Goal: Transaction & Acquisition: Purchase product/service

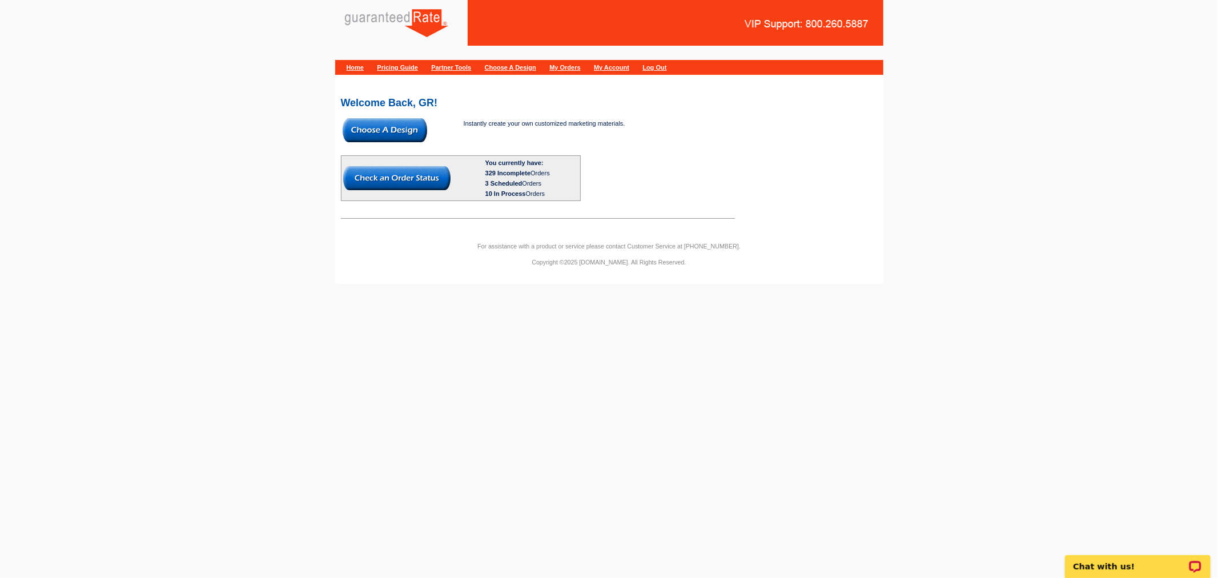
click at [390, 138] on img at bounding box center [385, 130] width 85 height 24
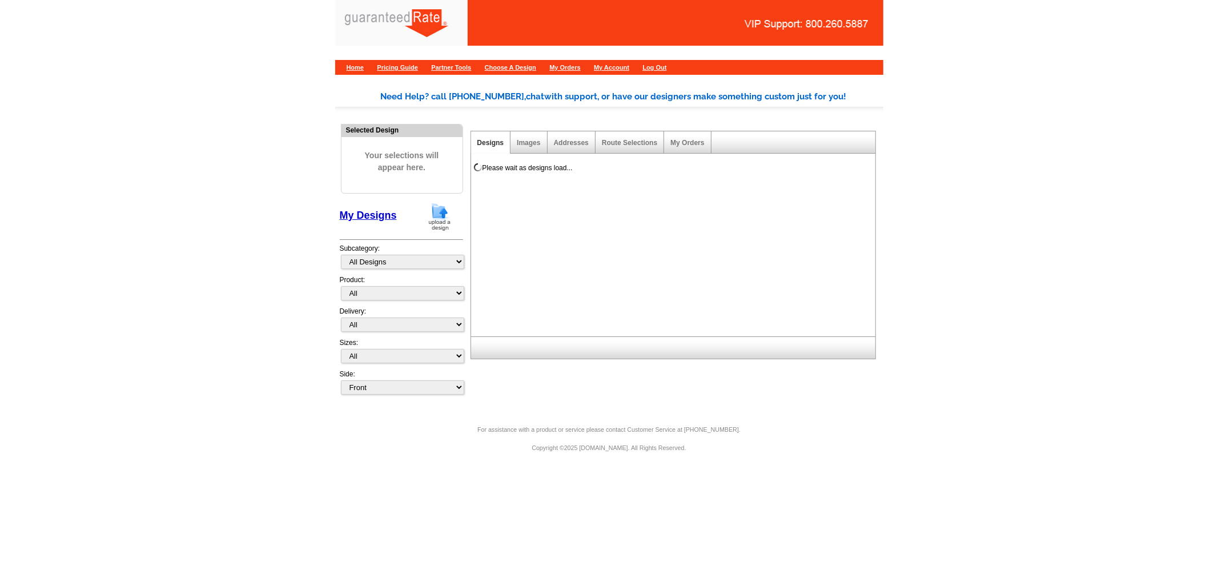
click at [430, 219] on img at bounding box center [440, 216] width 30 height 29
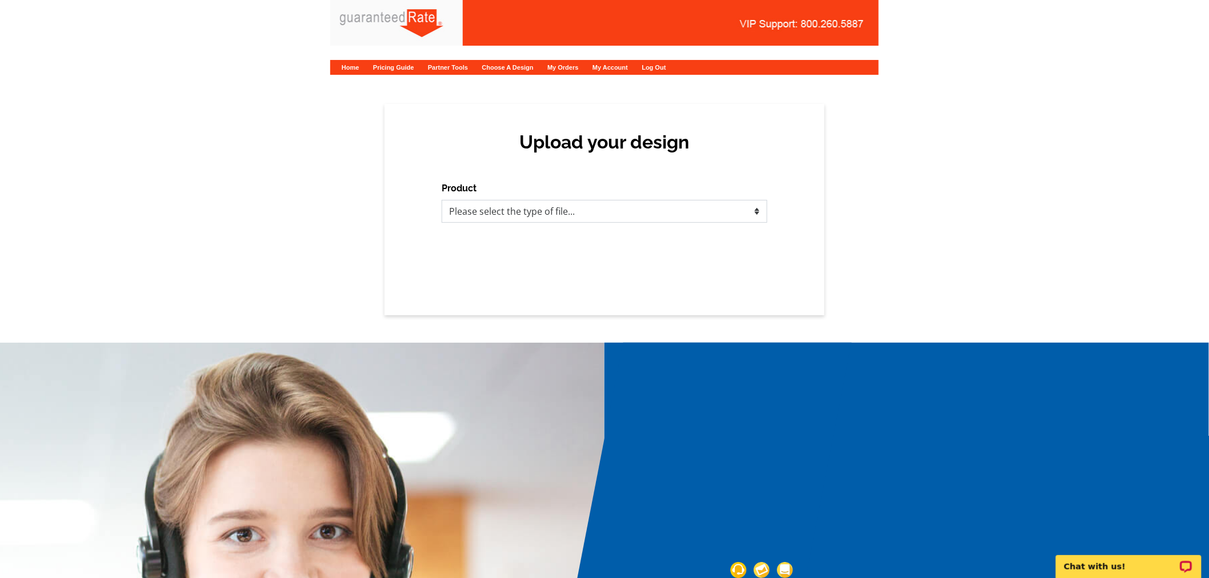
drag, startPoint x: 520, startPoint y: 212, endPoint x: 516, endPoint y: 220, distance: 8.9
click at [520, 212] on select "Please select the type of file... Postcards Calendars Business Cards Letters an…" at bounding box center [605, 211] width 326 height 23
select select "1"
click at [442, 200] on select "Please select the type of file... Postcards Calendars Business Cards Letters an…" at bounding box center [605, 211] width 326 height 23
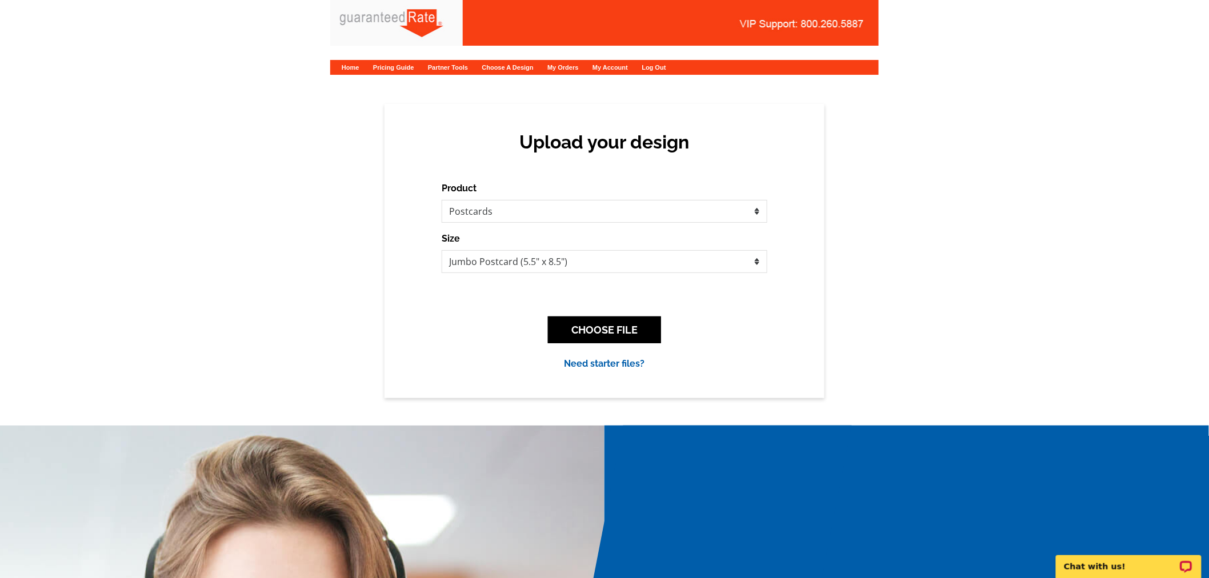
click at [580, 311] on div "CHOOSE FILE" at bounding box center [605, 329] width 326 height 45
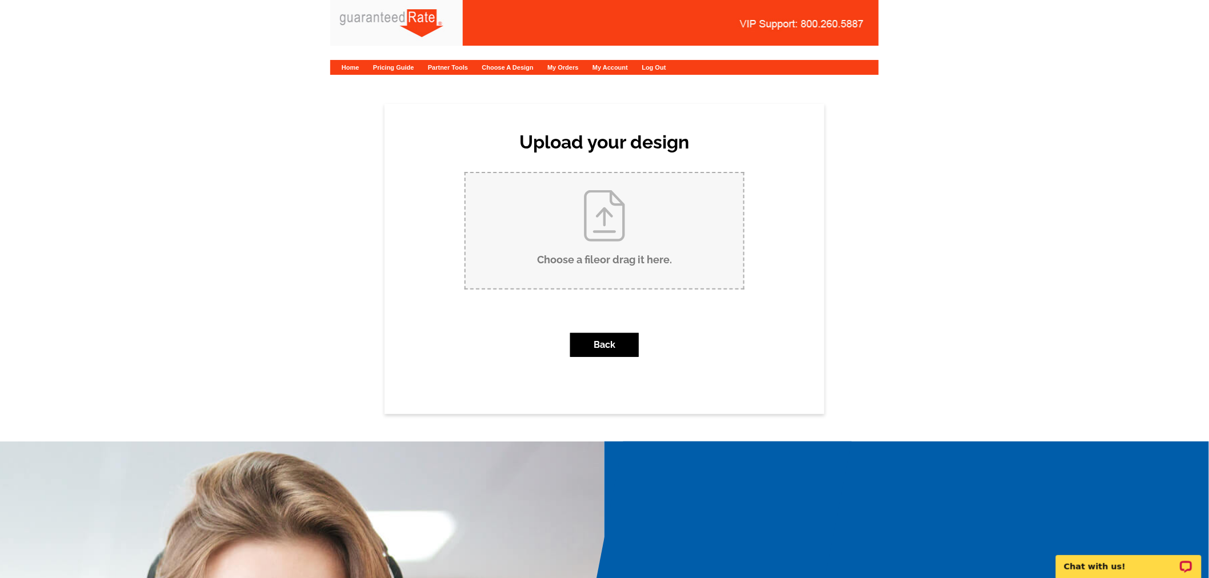
click at [587, 230] on input "Choose a file or drag it here ." at bounding box center [605, 230] width 278 height 115
type input "C:\fakepath\CarrieFallPostcard.pdf"
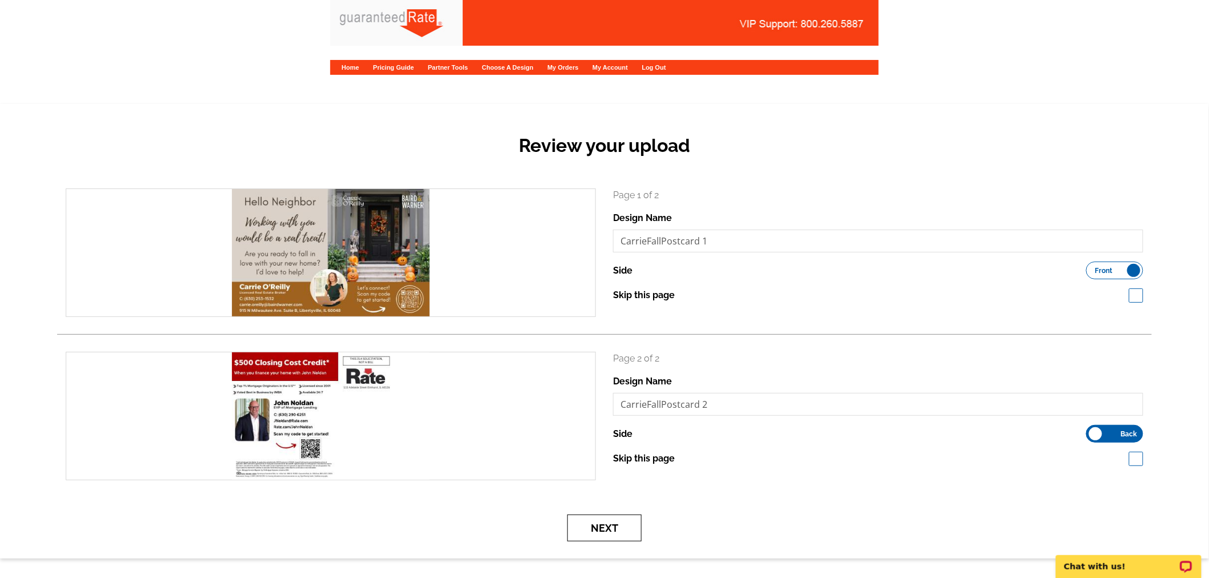
click at [627, 534] on button "Next" at bounding box center [604, 528] width 74 height 27
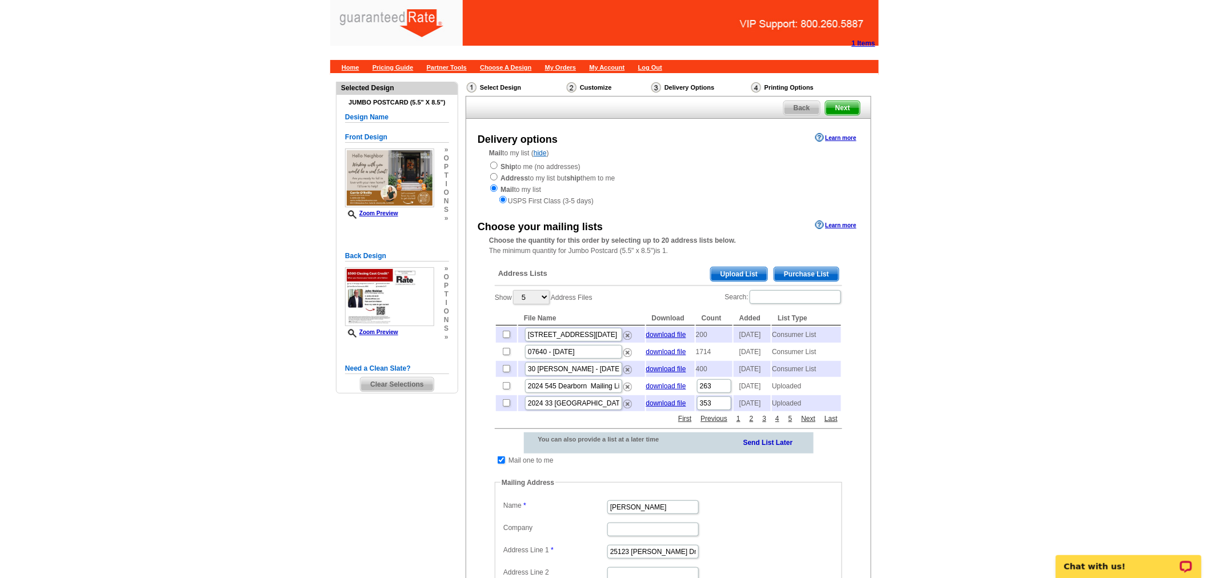
click at [826, 278] on span "Purchase List" at bounding box center [806, 274] width 65 height 14
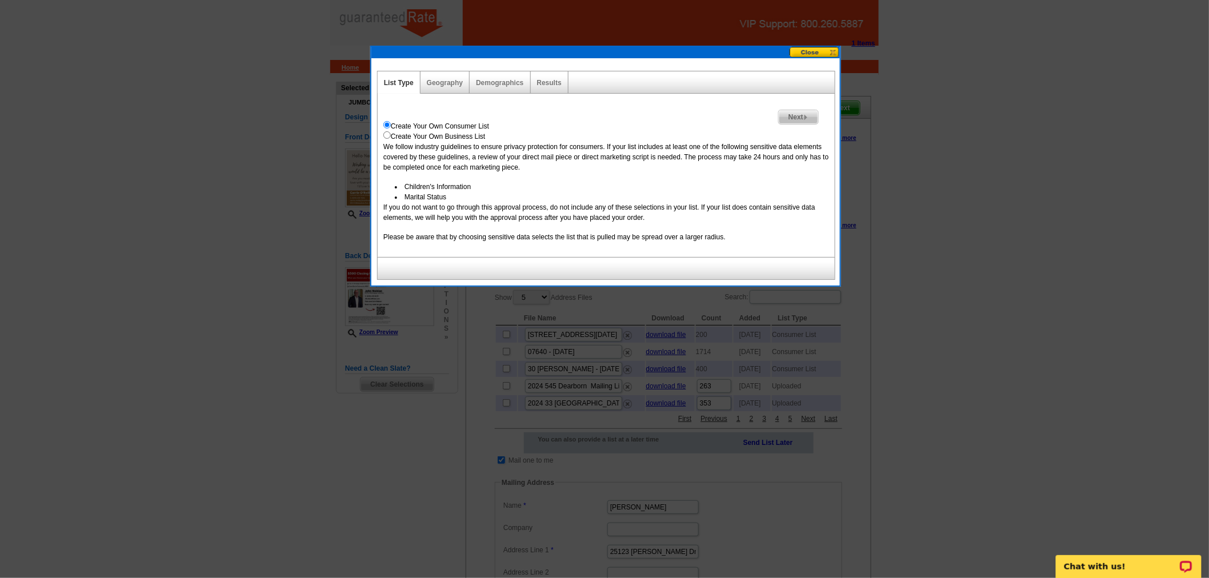
drag, startPoint x: 804, startPoint y: 47, endPoint x: 815, endPoint y: 55, distance: 13.5
click at [804, 47] on button at bounding box center [814, 52] width 50 height 11
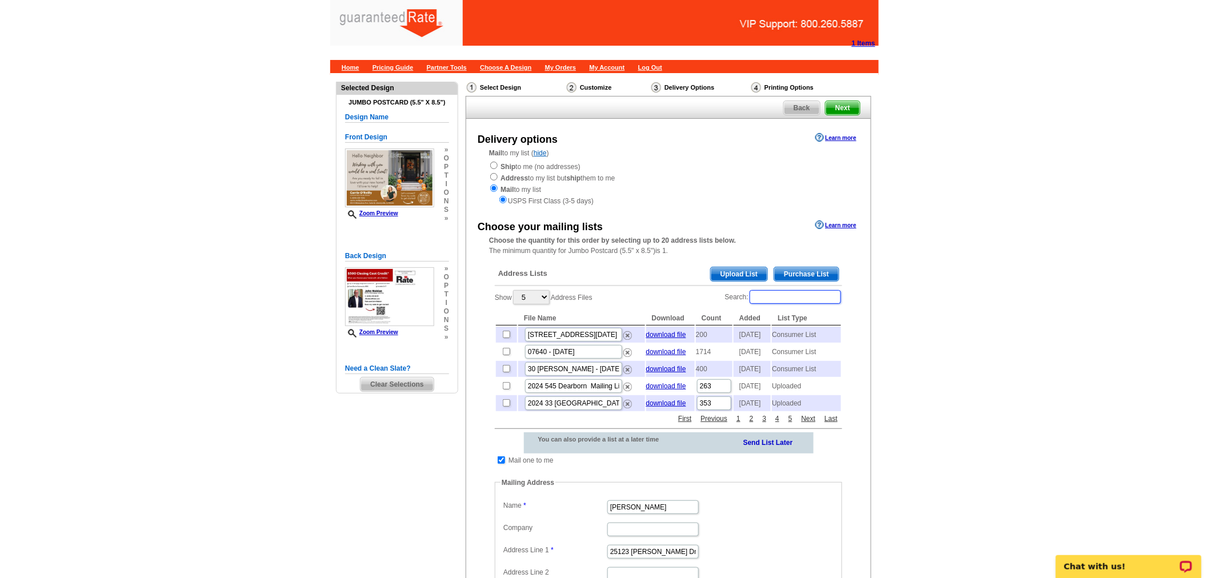
click at [818, 299] on input "Search:" at bounding box center [794, 297] width 91 height 14
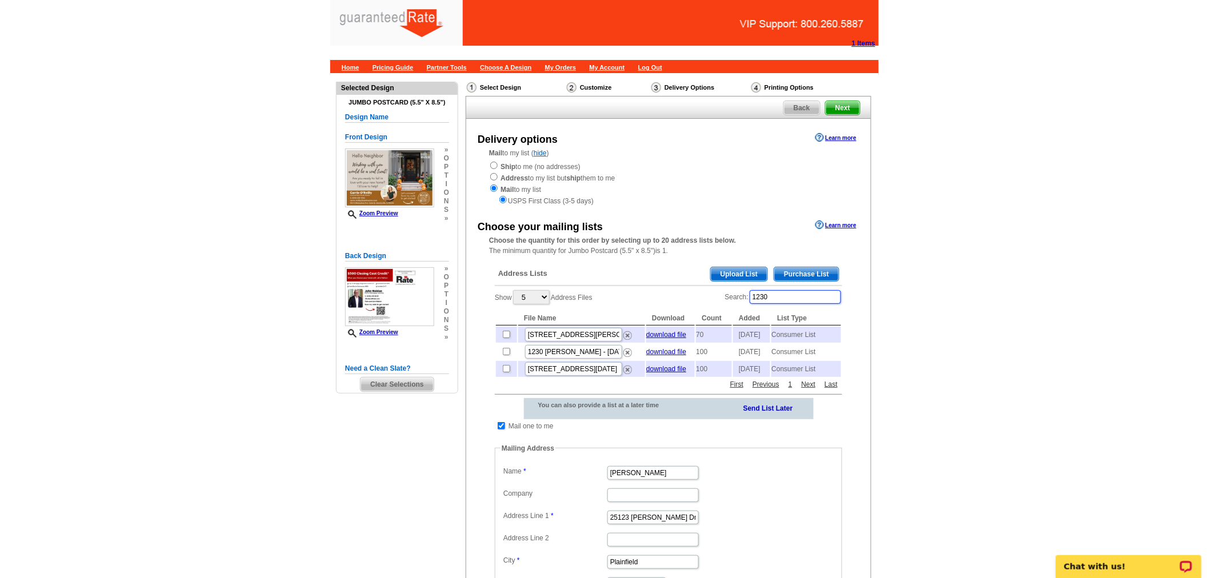
type input "1230"
click at [809, 271] on span "Purchase List" at bounding box center [806, 274] width 65 height 14
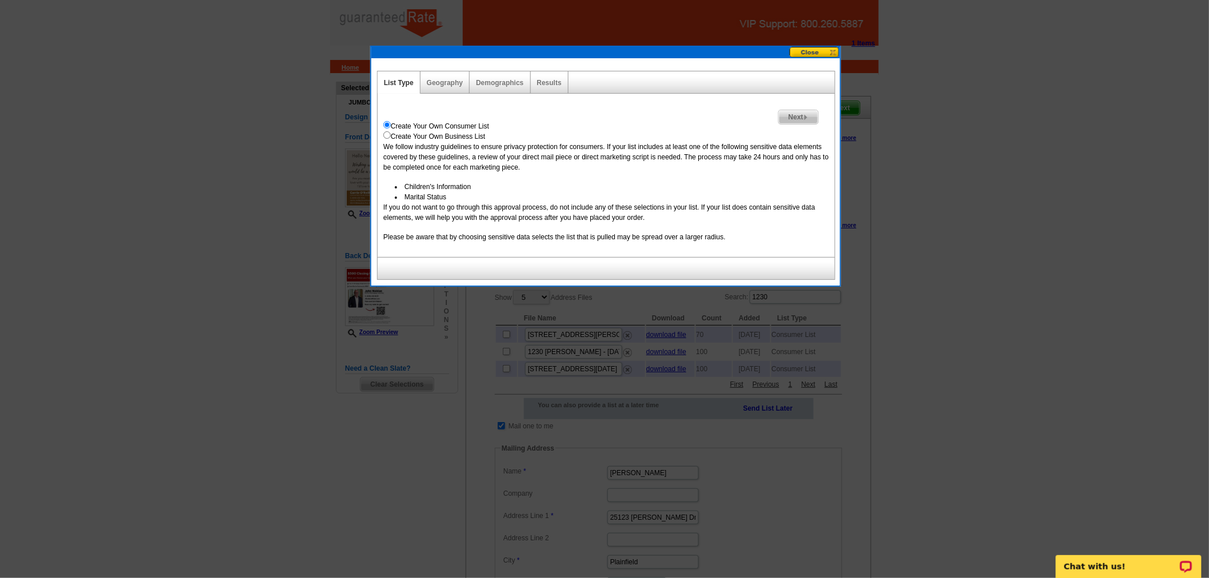
click at [779, 113] on span "Next" at bounding box center [798, 117] width 39 height 14
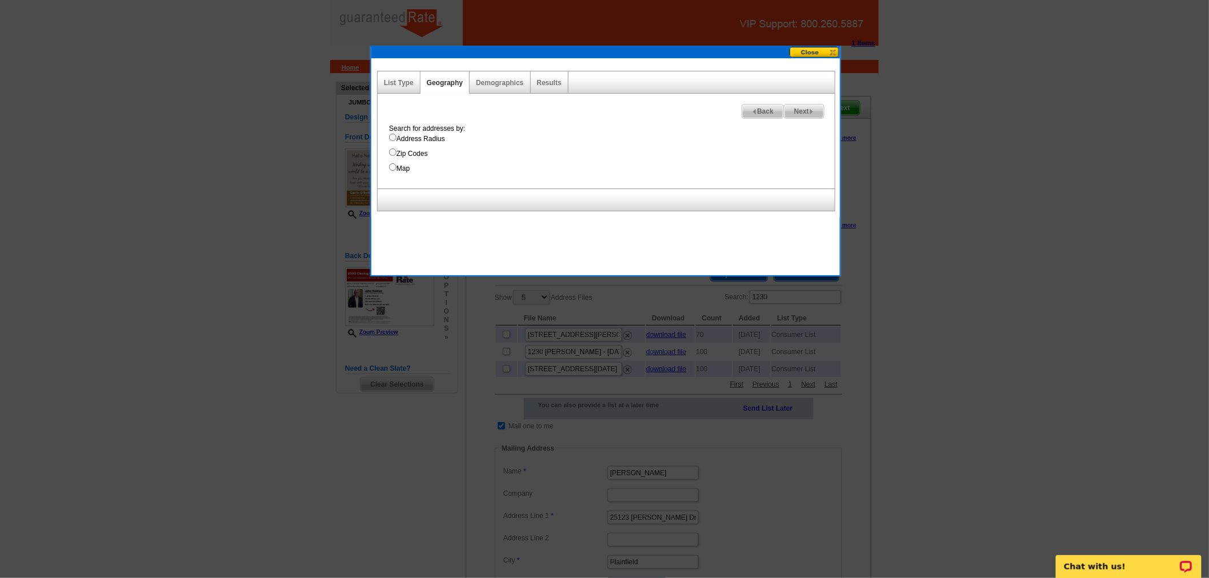
click at [450, 146] on div "Search for addresses by: Address Radius Zip Codes Map" at bounding box center [608, 148] width 451 height 50
click at [442, 134] on label "Address Radius" at bounding box center [612, 139] width 446 height 10
click at [396, 134] on input "Address Radius" at bounding box center [392, 137] width 7 height 7
radio input "true"
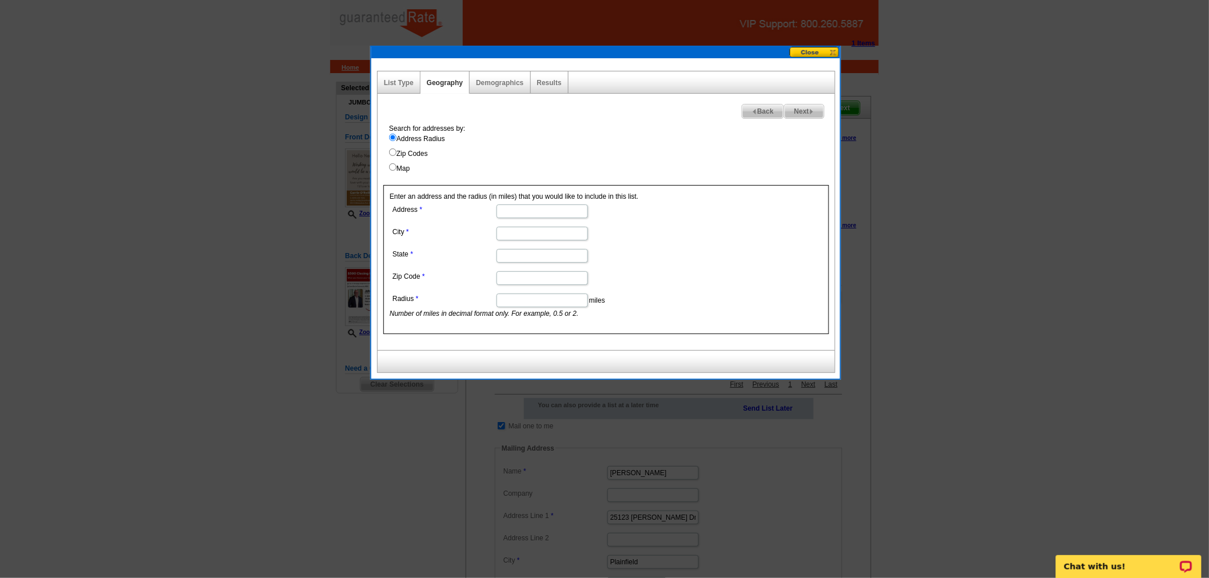
click at [557, 219] on dd at bounding box center [542, 211] width 304 height 18
click at [553, 210] on input "Address" at bounding box center [541, 211] width 91 height 14
paste input "1230 Victory Dr Libertyville Il 60048"
drag, startPoint x: 521, startPoint y: 210, endPoint x: 616, endPoint y: 212, distance: 94.9
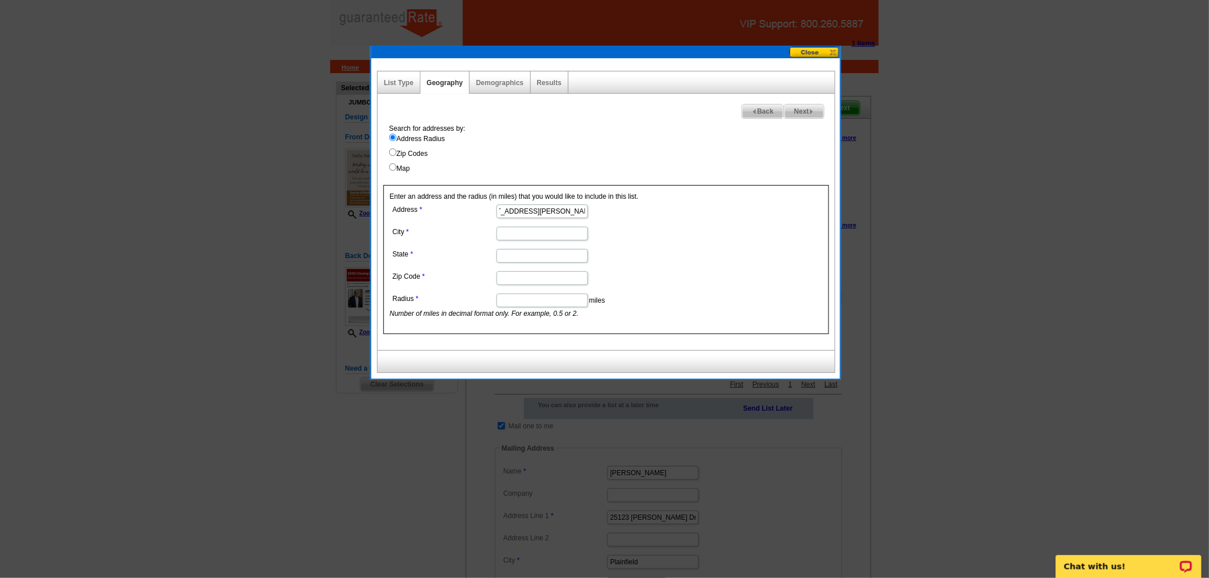
click at [616, 212] on dd "1230 Victory Dr Libertyville Il 60048" at bounding box center [542, 211] width 304 height 18
type input "1230 Victory Dr"
click at [564, 231] on input "City" at bounding box center [541, 234] width 91 height 14
paste input "Libertyville Il 60048"
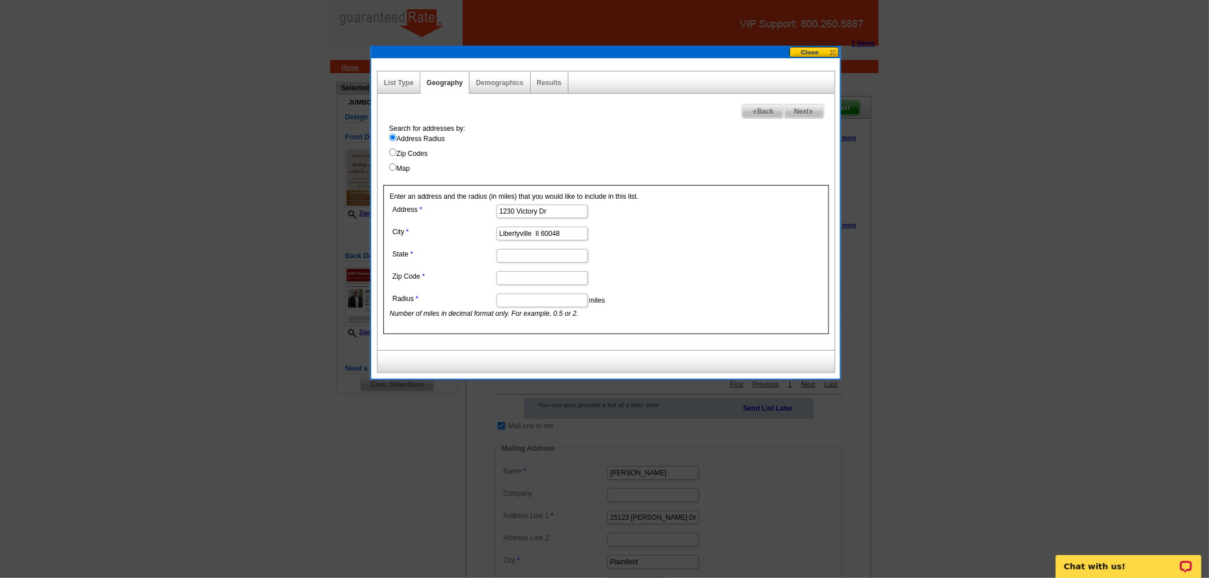
click at [546, 232] on input "Libertyville Il 60048" at bounding box center [541, 234] width 91 height 14
type input "Libertyville Il"
click at [540, 280] on input "Zip Code" at bounding box center [541, 278] width 91 height 14
paste input "60048"
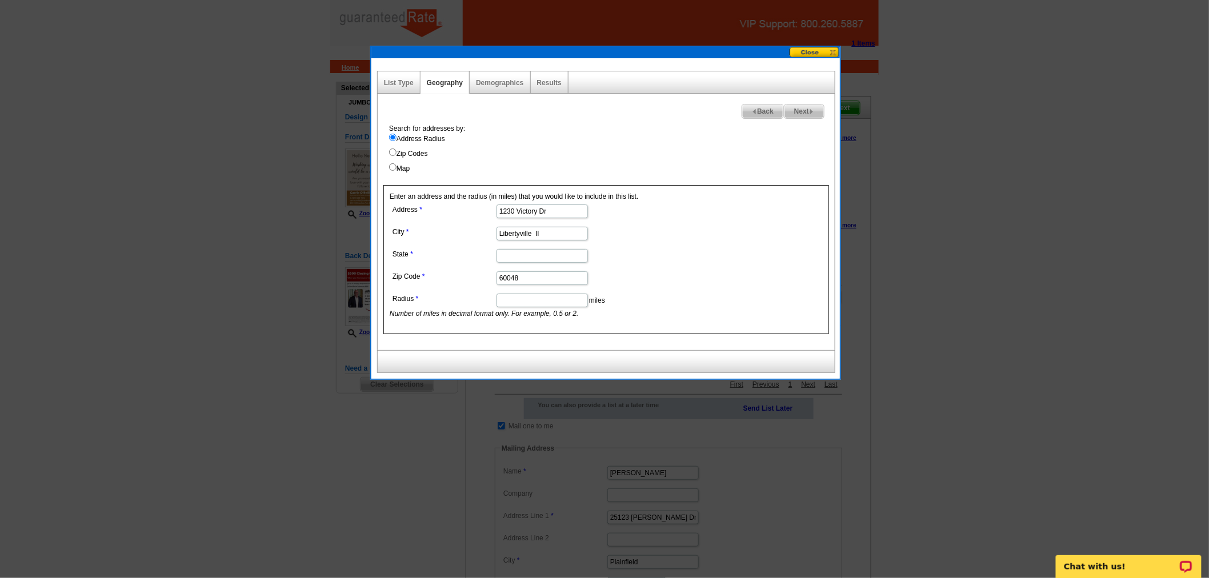
type input "60048"
click at [527, 254] on input "State" at bounding box center [541, 256] width 91 height 14
type input "IL"
click at [557, 238] on input "Libertyville Il" at bounding box center [541, 234] width 91 height 14
type input "Libertyville"
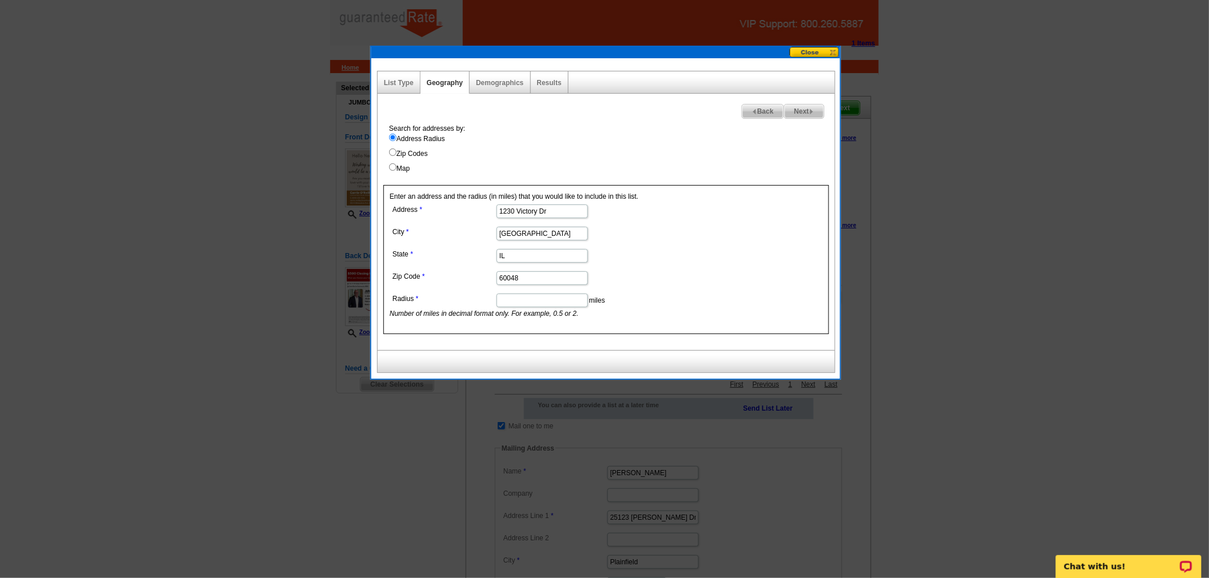
click at [563, 296] on input "Radius" at bounding box center [541, 301] width 91 height 14
type input ".2"
click at [783, 225] on form "Address 1230 Victory Dr City Libertyville State IL Zip Code 60048 Radius .2 mil…" at bounding box center [606, 260] width 433 height 117
click at [807, 118] on link "Next" at bounding box center [804, 111] width 41 height 15
select select
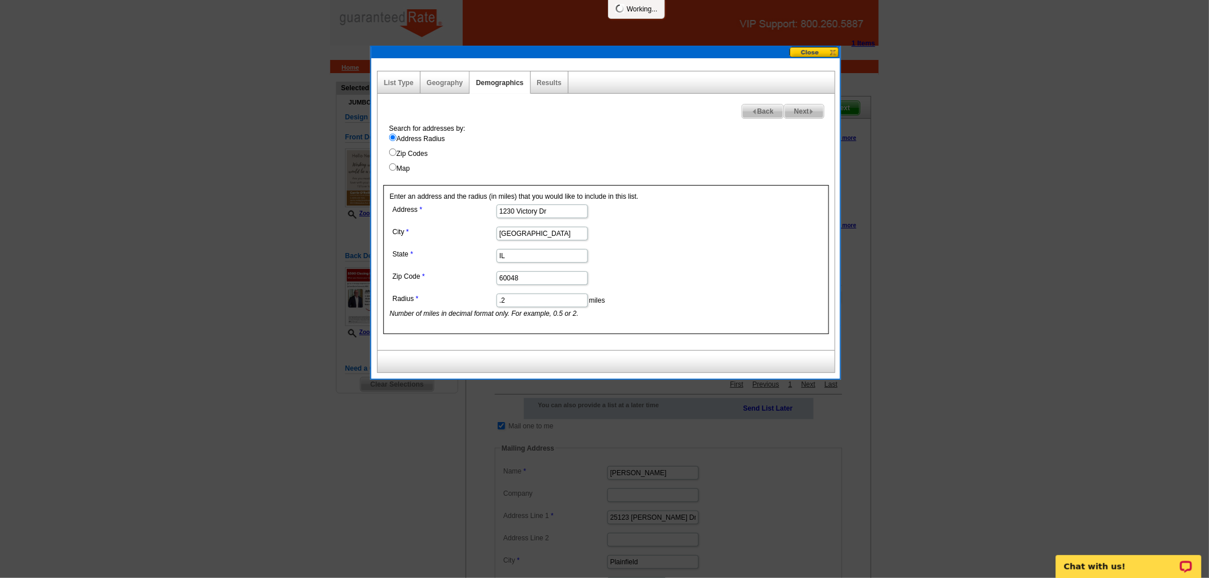
select select
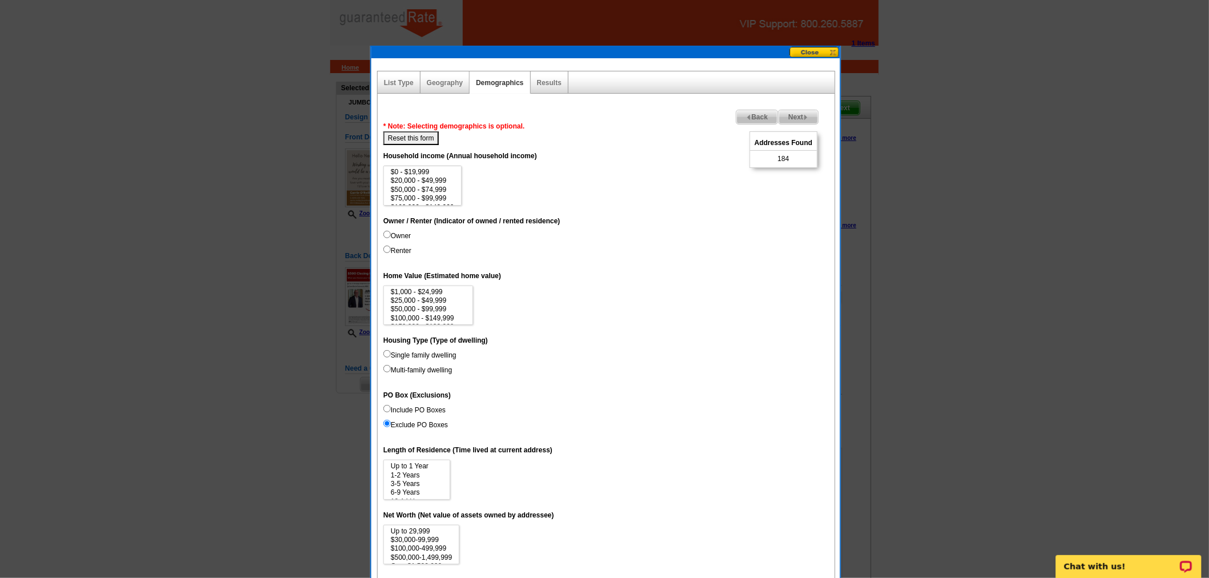
click at [754, 113] on span "Back" at bounding box center [756, 117] width 41 height 14
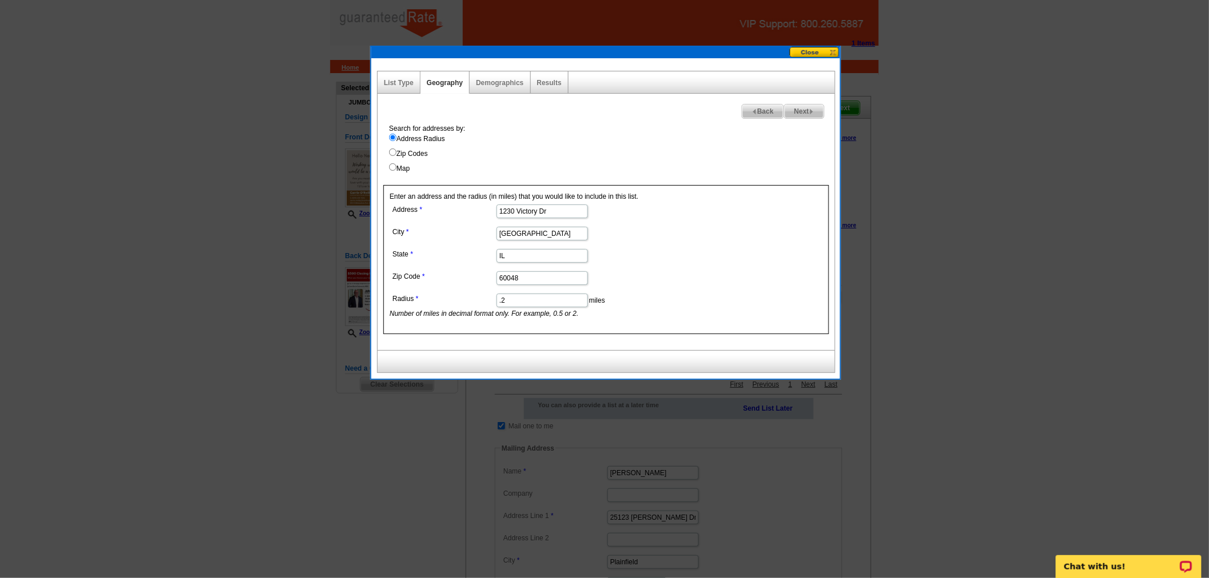
drag, startPoint x: 521, startPoint y: 311, endPoint x: 517, endPoint y: 299, distance: 12.6
click at [520, 307] on dd ".2 miles Number of miles in decimal format only. For example, 0.5 or 2." at bounding box center [542, 305] width 304 height 28
click at [517, 299] on input ".2" at bounding box center [541, 301] width 91 height 14
type input ".1"
click at [713, 243] on form "Address 1230 Victory Dr City Libertyville State IL Zip Code 60048 Radius .1 mil…" at bounding box center [606, 260] width 433 height 117
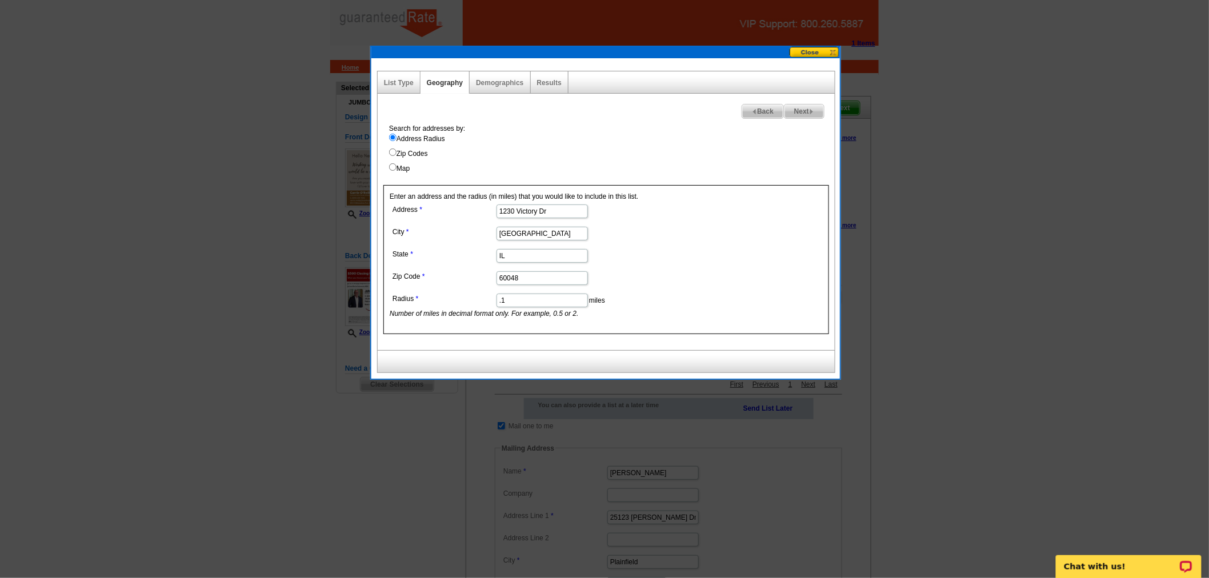
click at [796, 121] on div "Next Back Search for addresses by: Address Radius Zip Codes Map Enter an addres…" at bounding box center [606, 222] width 458 height 256
click at [808, 114] on span "Next" at bounding box center [803, 112] width 39 height 14
select select
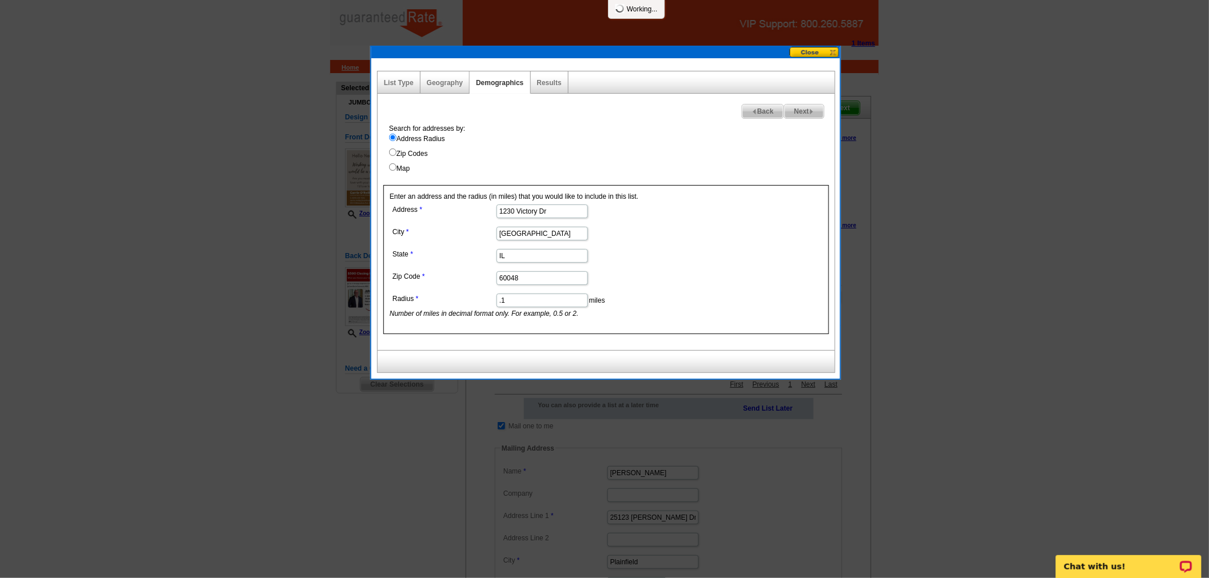
select select
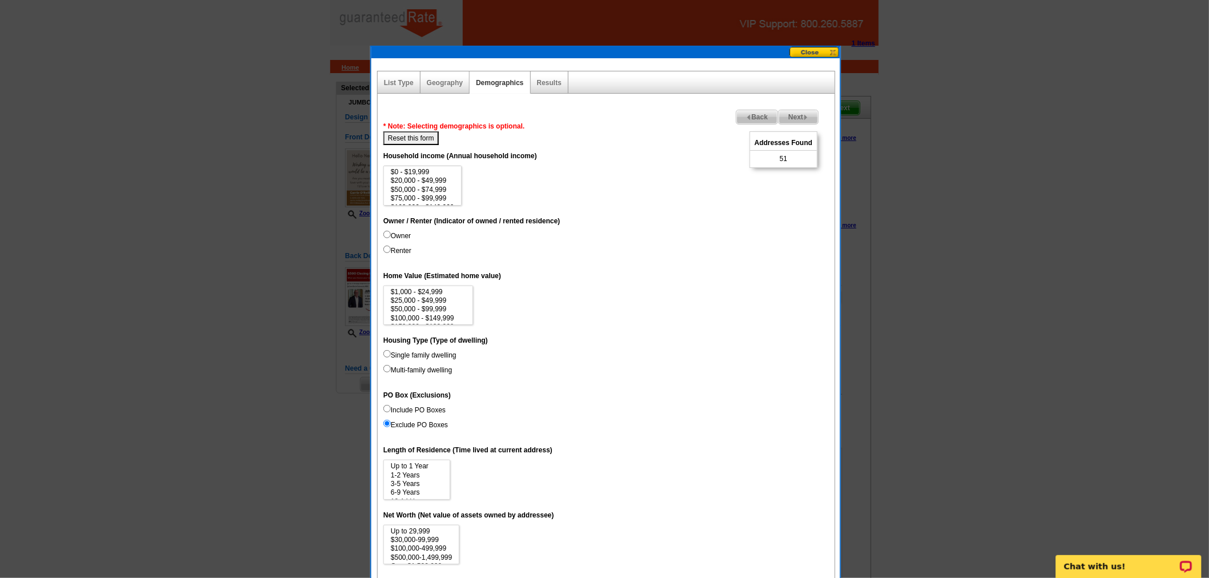
click at [746, 110] on span "Back" at bounding box center [756, 117] width 41 height 14
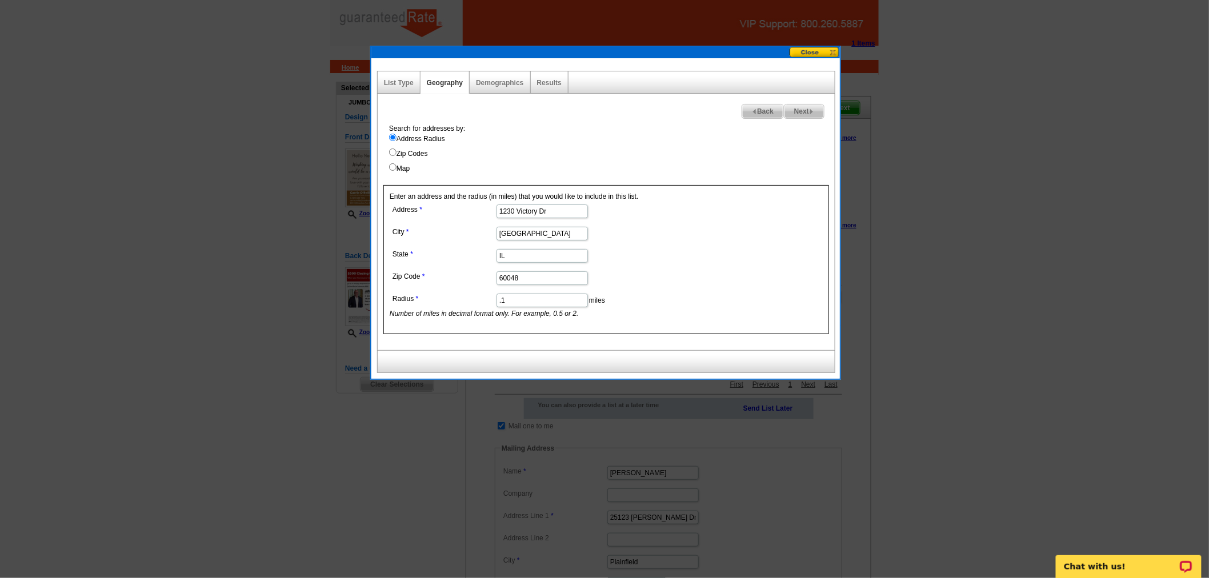
click at [512, 306] on input ".1" at bounding box center [541, 301] width 91 height 14
type input ".15"
click at [648, 189] on div "Enter an address and the radius (in miles) that you would like to include in th…" at bounding box center [606, 259] width 446 height 149
click at [830, 110] on div "Next Back Search for addresses by: Address Radius Zip Codes Map Enter an addres…" at bounding box center [606, 222] width 458 height 256
click at [798, 111] on span "Next" at bounding box center [803, 112] width 39 height 14
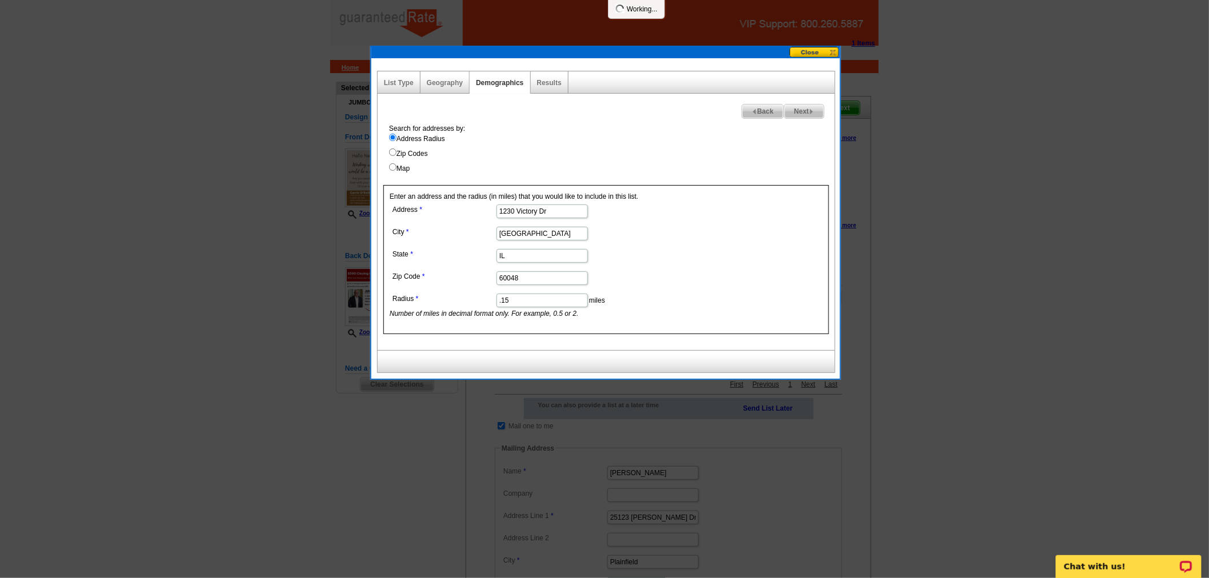
select select
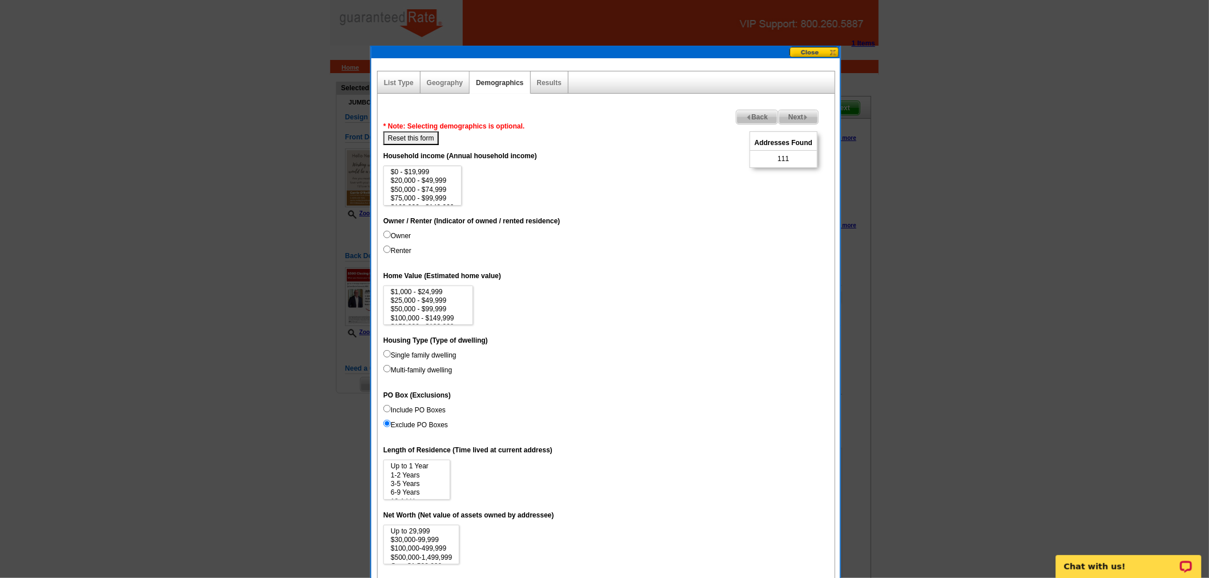
click at [795, 120] on span "Next" at bounding box center [798, 117] width 39 height 14
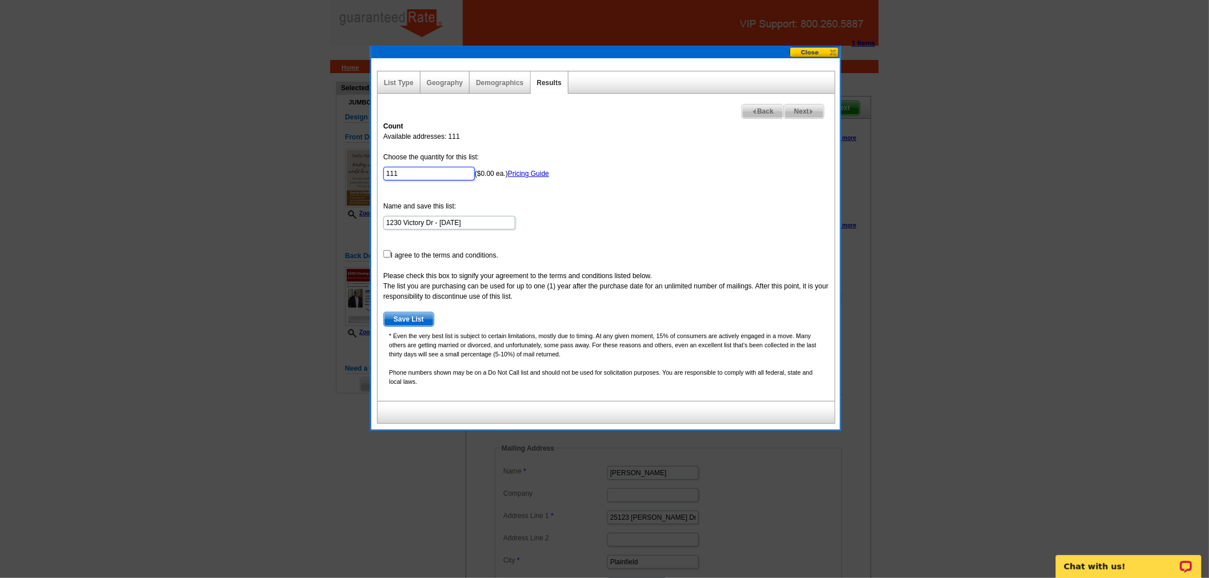
click at [406, 173] on input "111" at bounding box center [428, 174] width 91 height 14
type input "80"
click at [386, 254] on input "checkbox" at bounding box center [386, 253] width 7 height 7
checkbox input "true"
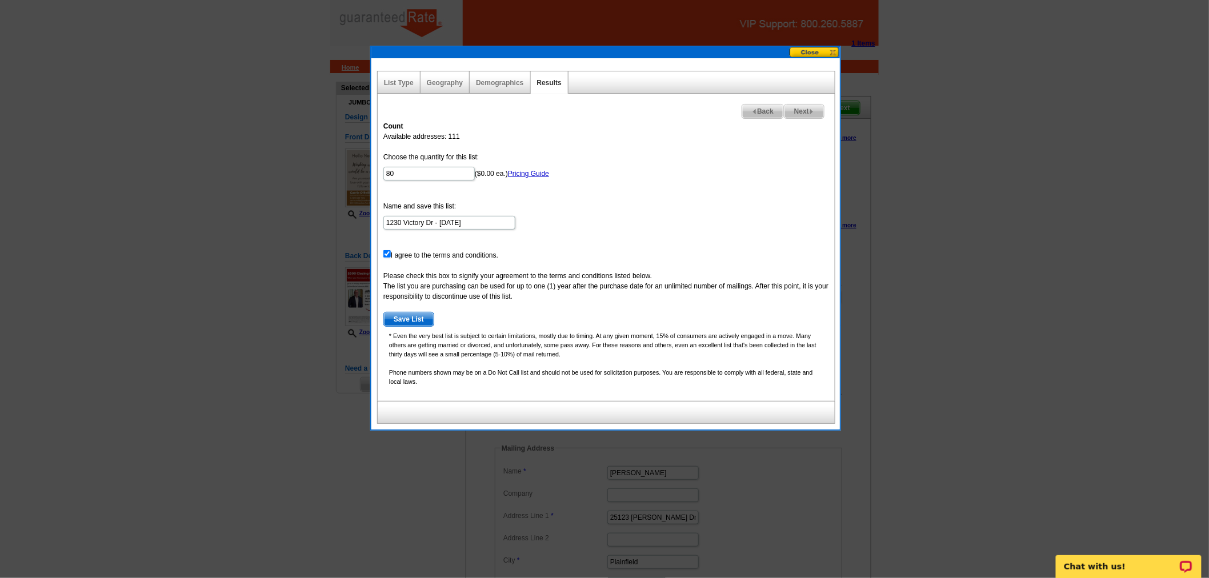
click at [408, 318] on span "Save List" at bounding box center [409, 319] width 50 height 14
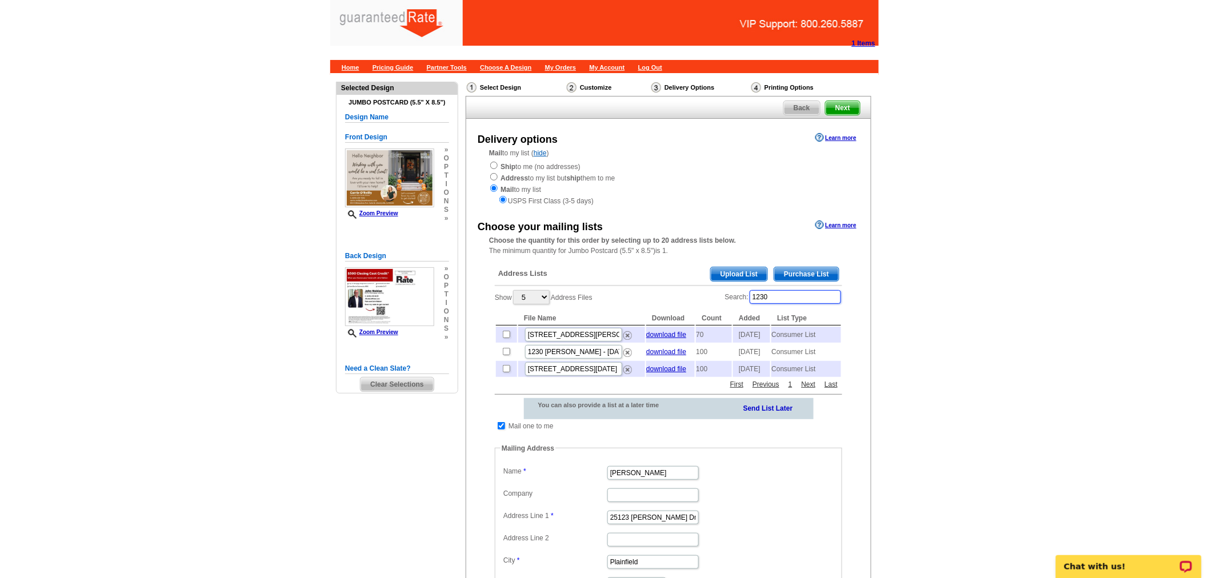
drag, startPoint x: 755, startPoint y: 304, endPoint x: 681, endPoint y: 310, distance: 74.5
click at [681, 310] on div "Show 5 10 25 50 100 Address Files Search: 1230 File Name Download Count Added L…" at bounding box center [668, 333] width 347 height 89
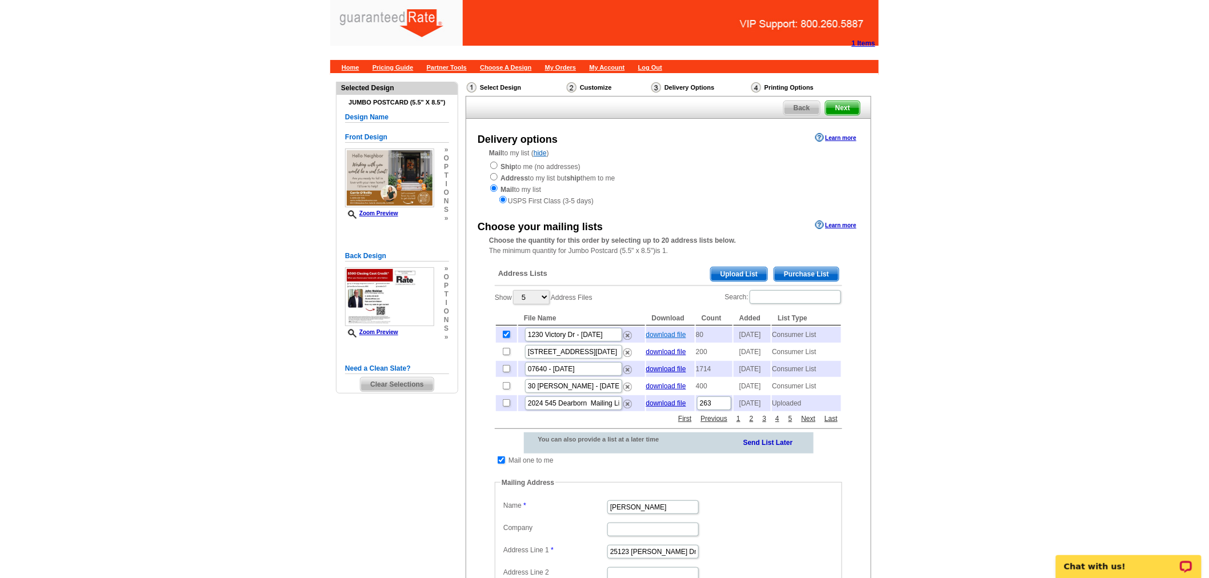
click at [669, 331] on link "download file" at bounding box center [666, 335] width 40 height 8
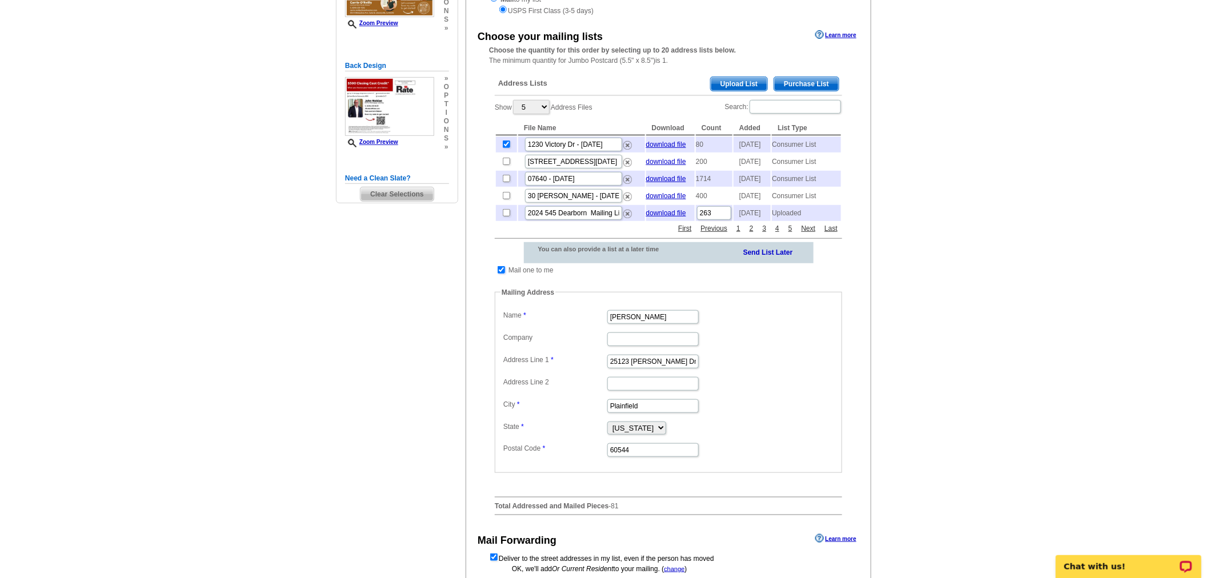
click at [502, 274] on input "checkbox" at bounding box center [501, 269] width 7 height 7
checkbox input "false"
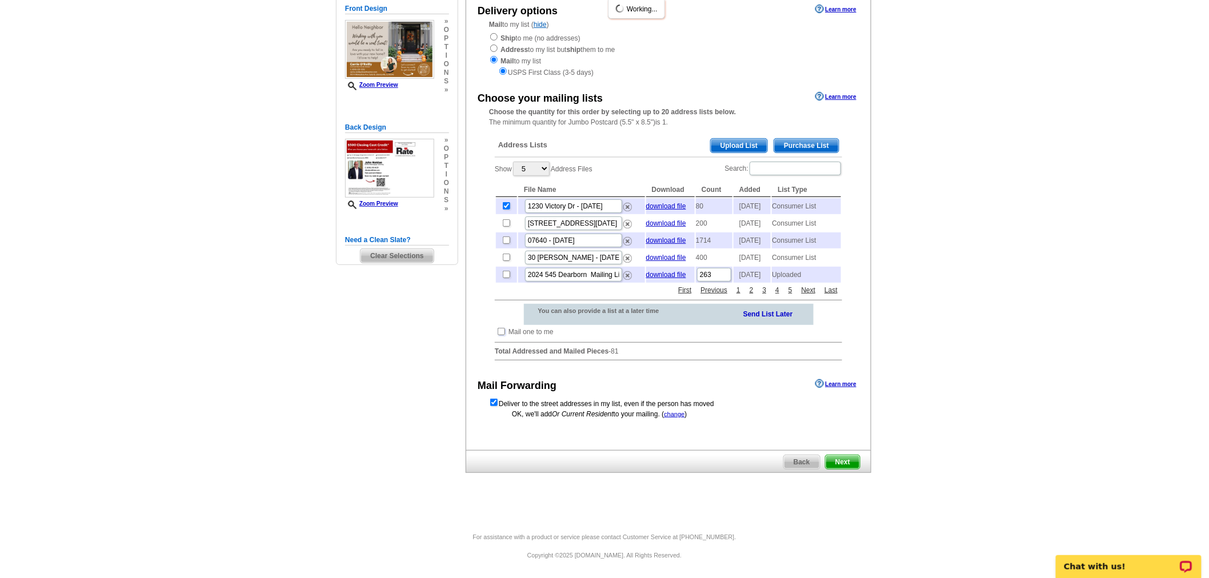
scroll to position [145, 0]
click at [665, 399] on form "Deliver to the street addresses in my list, even if the person has moved" at bounding box center [668, 403] width 359 height 11
click at [847, 460] on span "Next" at bounding box center [842, 462] width 34 height 14
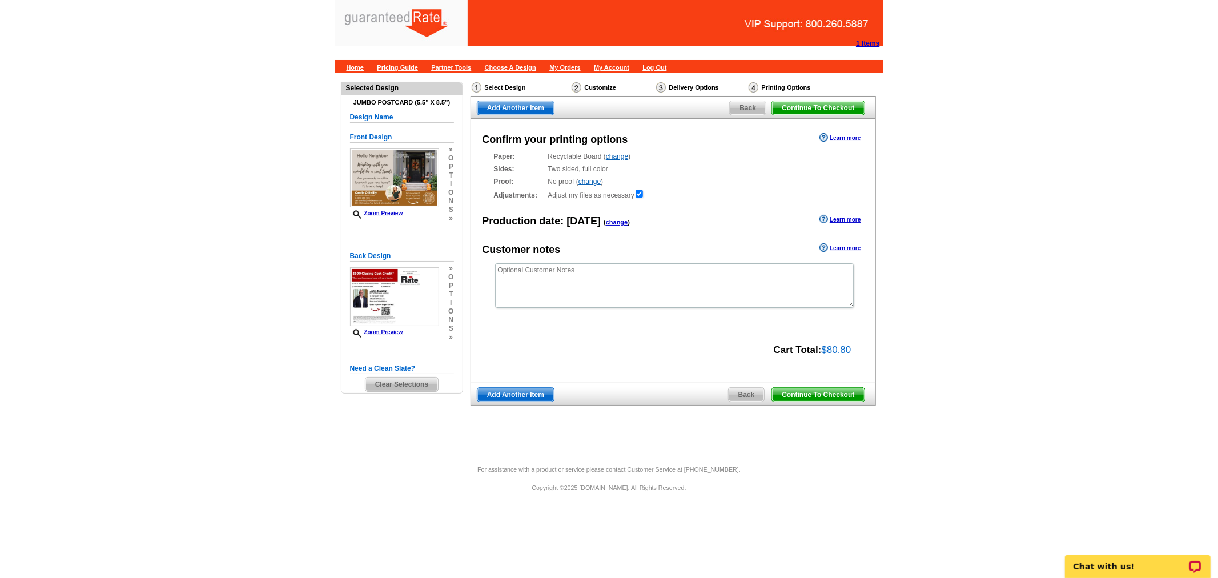
click at [820, 392] on span "Continue To Checkout" at bounding box center [818, 395] width 92 height 14
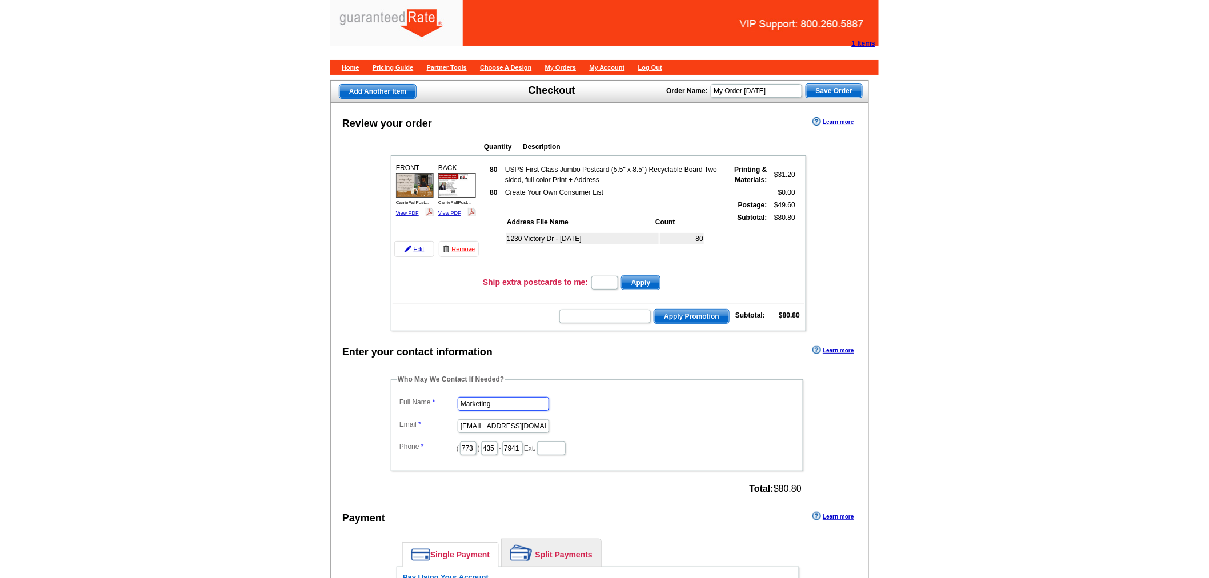
click at [499, 397] on input "Marketing" at bounding box center [503, 404] width 91 height 14
type input "[PERSON_NAME]"
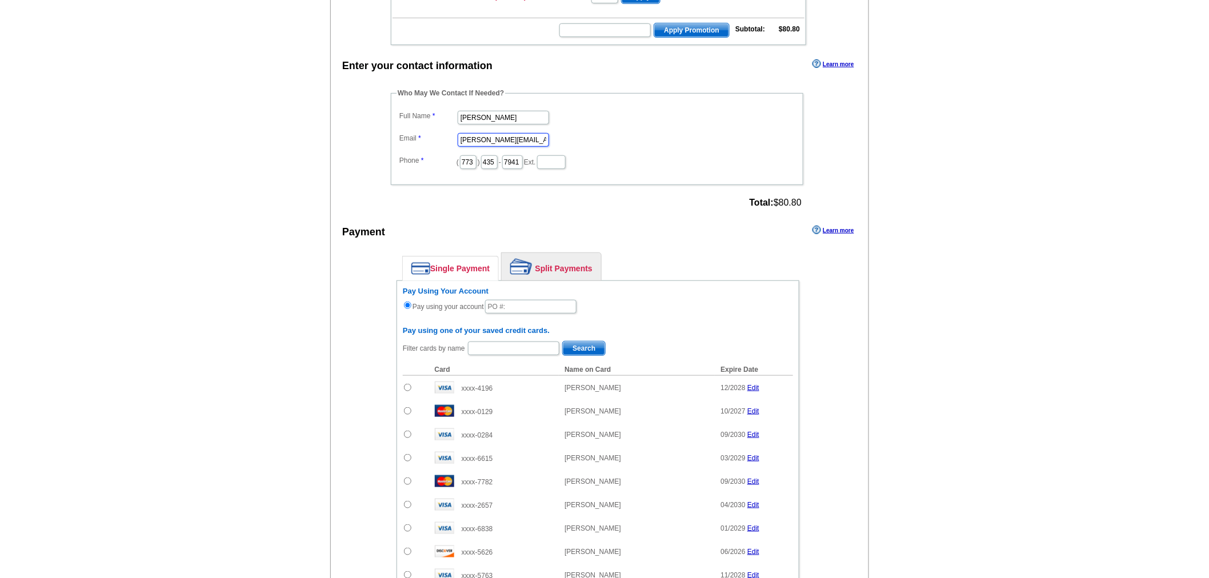
scroll to position [317, 0]
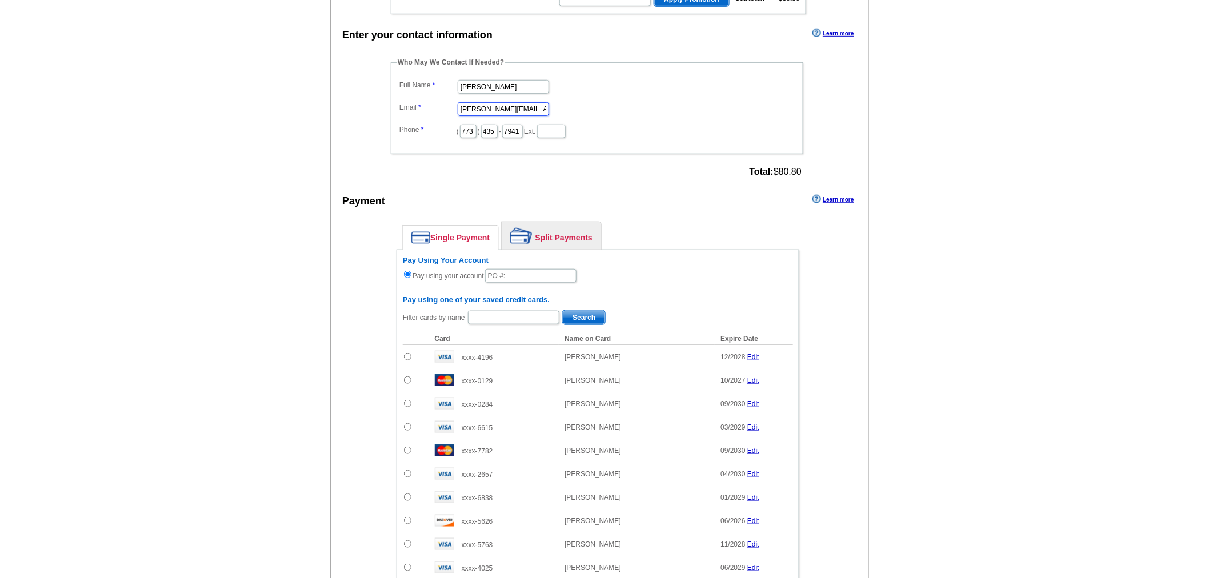
type input "[PERSON_NAME][EMAIL_ADDRESS][PERSON_NAME][DOMAIN_NAME]"
click at [557, 227] on link "Split Payments" at bounding box center [551, 235] width 99 height 27
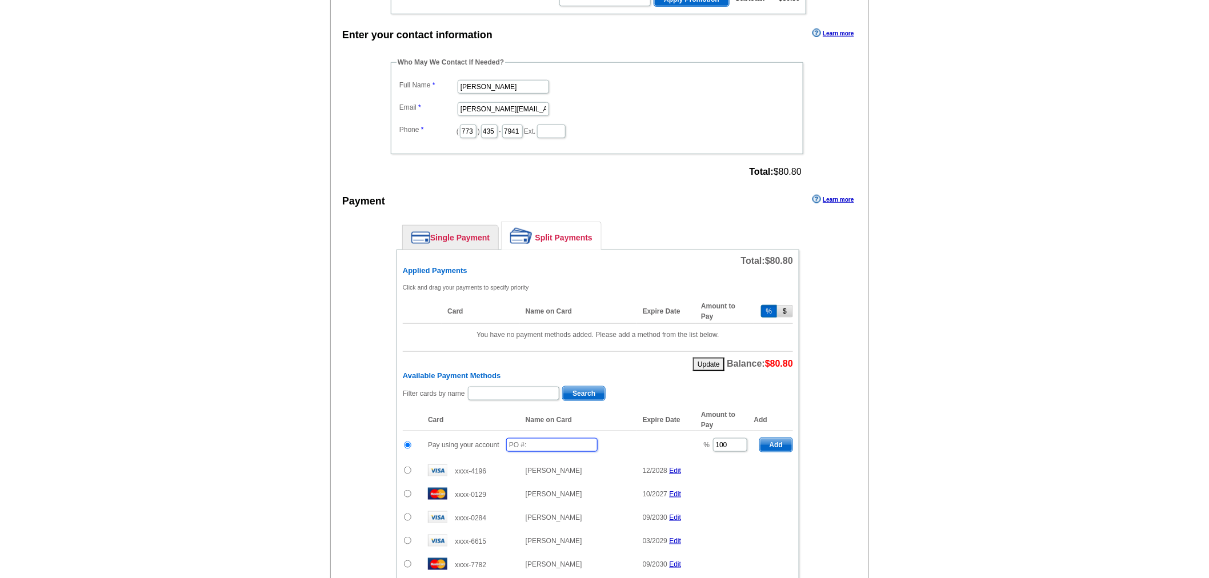
click at [540, 438] on input "text" at bounding box center [551, 445] width 91 height 14
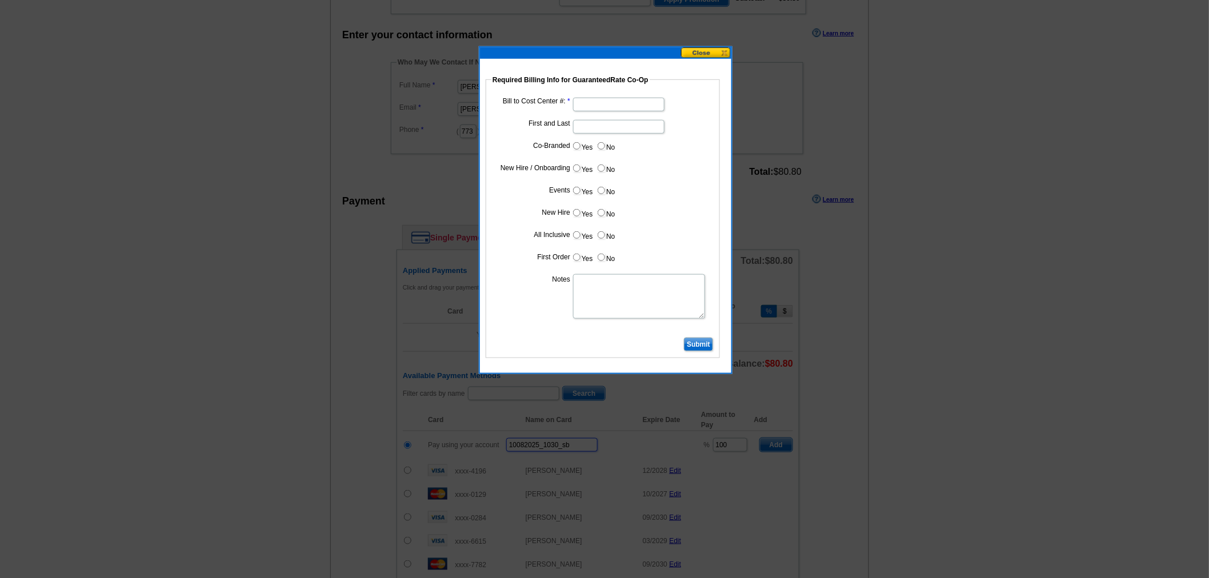
type input "10082025_1030_sb"
click at [623, 95] on dd at bounding box center [602, 104] width 223 height 18
click at [625, 99] on input "Bill to Cost Center #:" at bounding box center [618, 105] width 91 height 14
paste input "1367"
type input "1367"
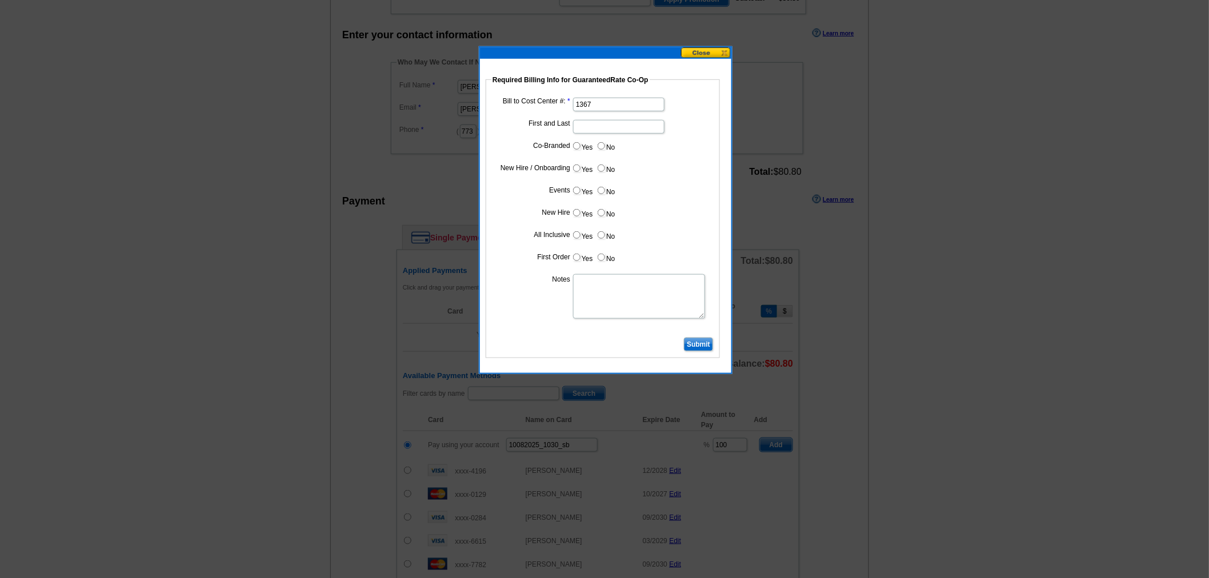
click at [601, 121] on input "First and Last" at bounding box center [618, 127] width 91 height 14
type input "John Noldan"
click at [579, 146] on input "Yes" at bounding box center [576, 145] width 7 height 7
radio input "true"
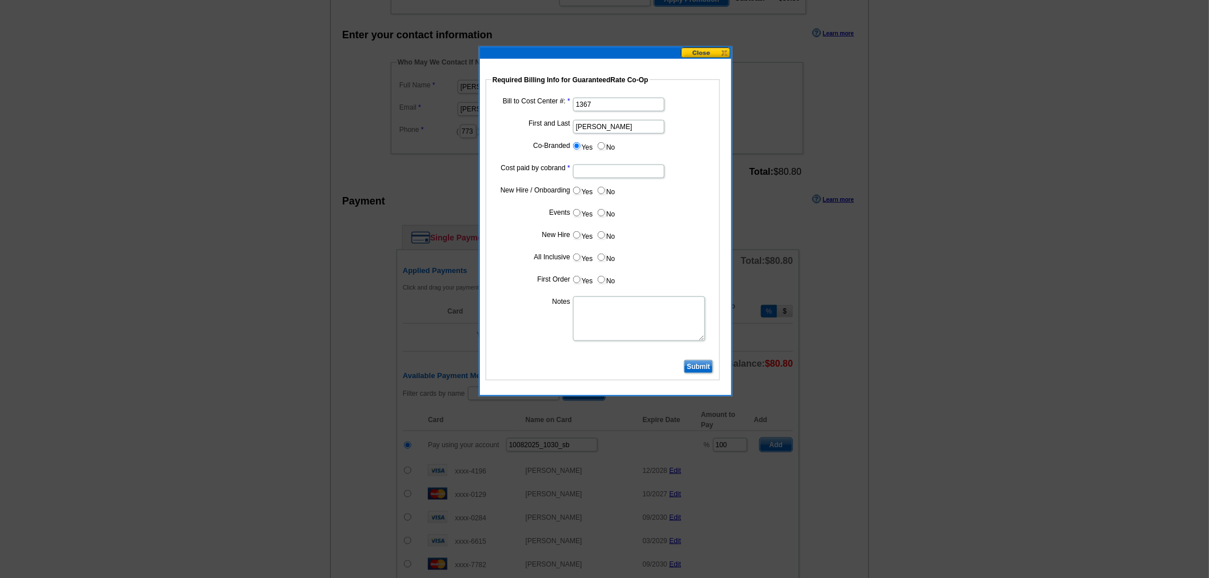
click at [624, 165] on input "Cost paid by cobrand" at bounding box center [618, 172] width 91 height 14
type input "25%"
click at [604, 187] on input "No" at bounding box center [601, 190] width 7 height 7
radio input "true"
click at [601, 209] on input "No" at bounding box center [601, 212] width 7 height 7
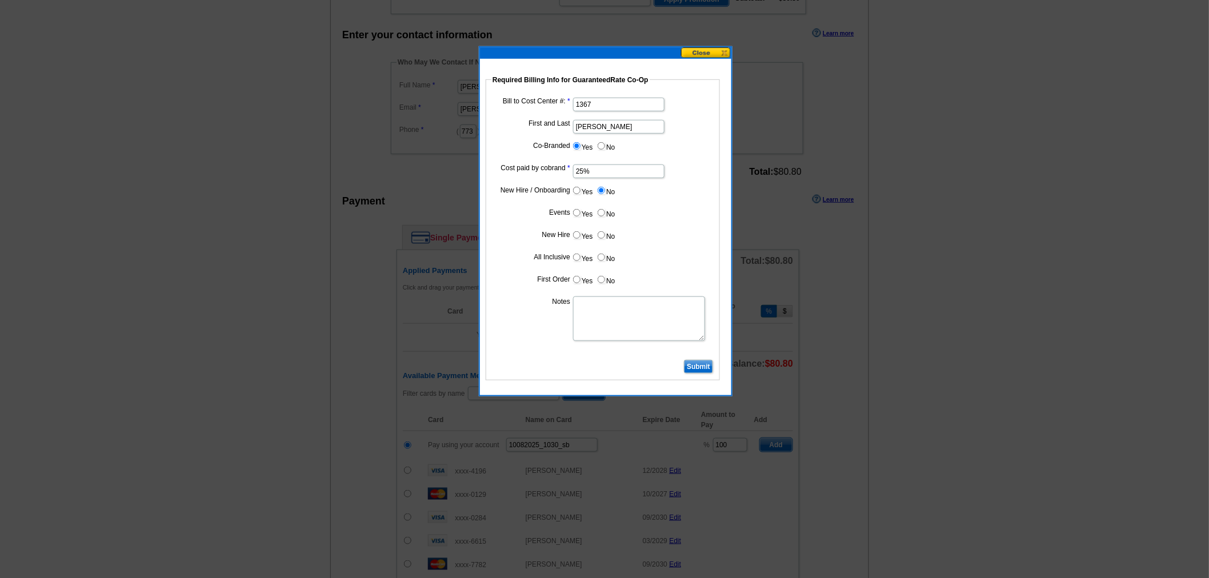
radio input "true"
click at [605, 234] on label "No" at bounding box center [605, 234] width 18 height 13
click at [605, 234] on input "No" at bounding box center [601, 234] width 7 height 7
radio input "true"
drag, startPoint x: 604, startPoint y: 254, endPoint x: 601, endPoint y: 267, distance: 13.3
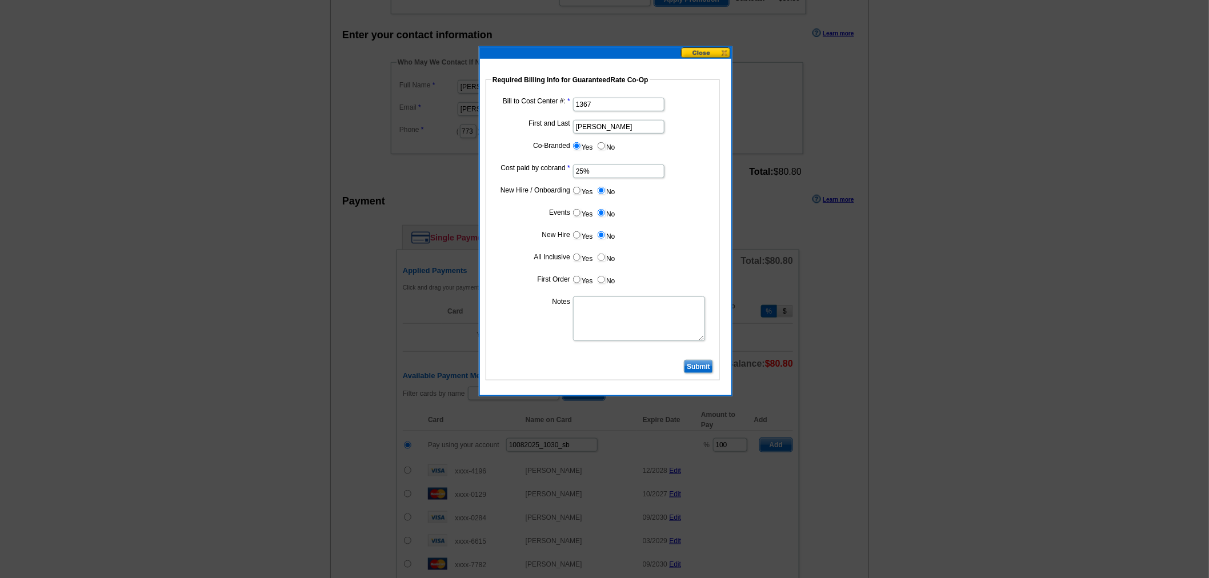
click at [604, 255] on input "No" at bounding box center [601, 257] width 7 height 7
radio input "true"
click at [603, 279] on input "No" at bounding box center [601, 279] width 7 height 7
radio input "true"
click at [617, 326] on textarea "Notes" at bounding box center [639, 318] width 132 height 45
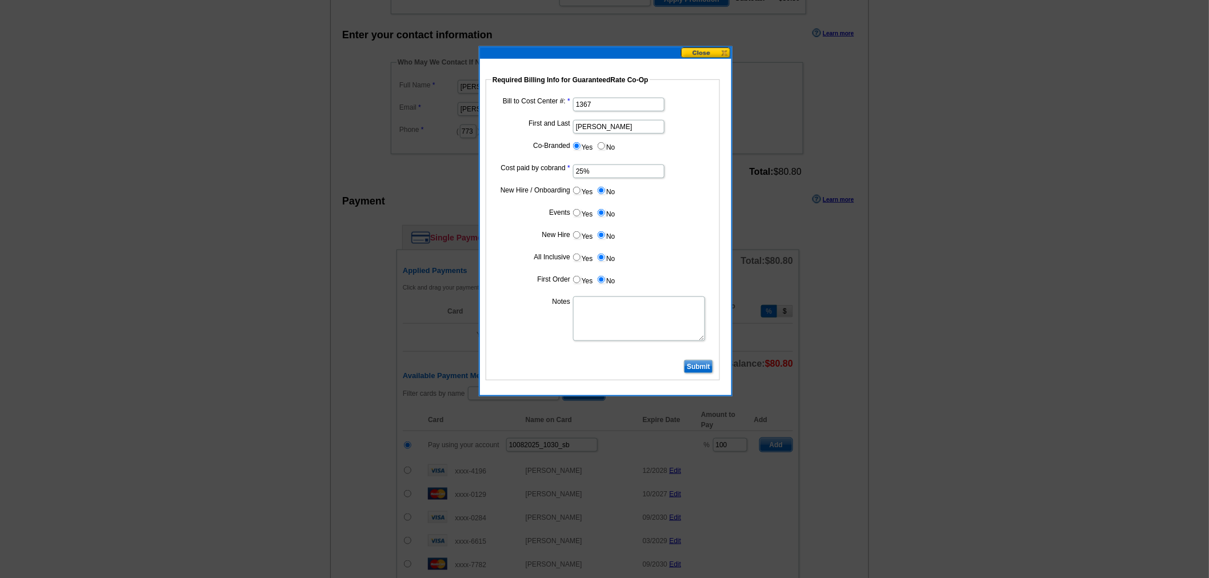
drag, startPoint x: 596, startPoint y: 169, endPoint x: 528, endPoint y: 173, distance: 68.1
click at [528, 173] on dd "25%" at bounding box center [602, 171] width 223 height 18
type input "50%"
click at [611, 303] on textarea "Notes" at bounding box center [639, 318] width 132 height 45
paste textarea "1367"
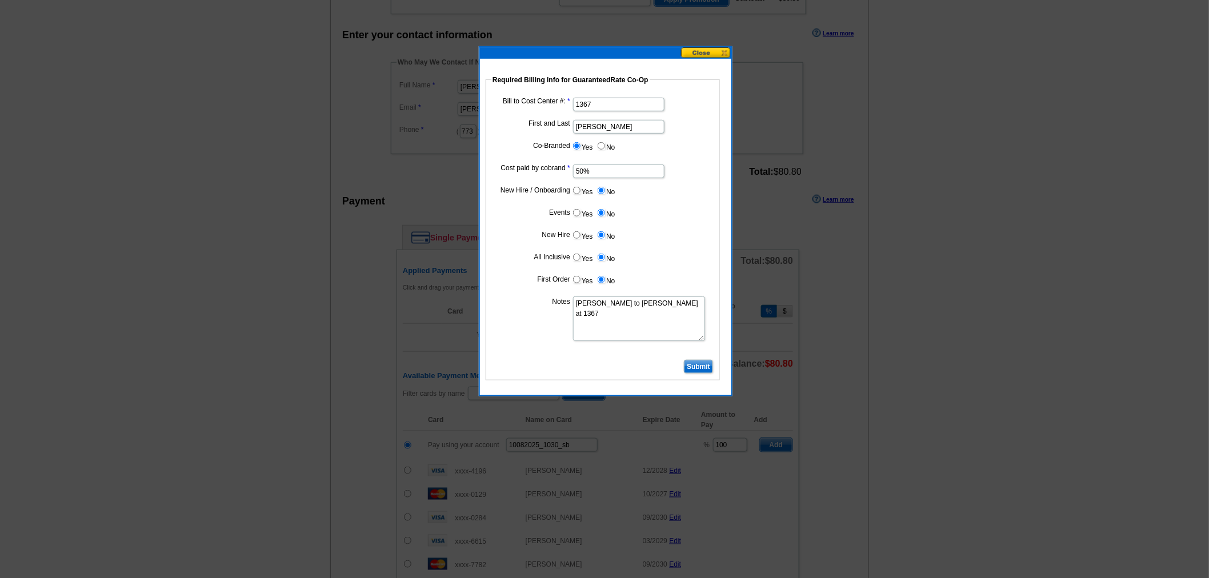
type textarea "Bill to John Noldan at 1367"
click at [692, 363] on input "Submit" at bounding box center [698, 367] width 29 height 14
click at [734, 432] on div at bounding box center [604, 131] width 1209 height 896
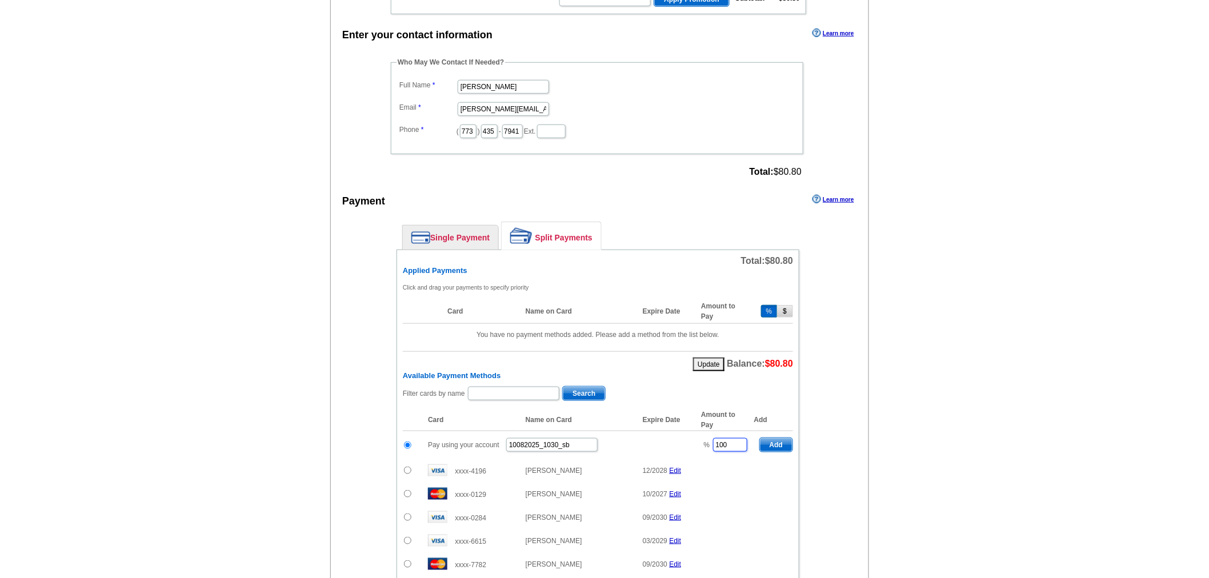
drag, startPoint x: 721, startPoint y: 436, endPoint x: 680, endPoint y: 433, distance: 41.2
click at [680, 433] on tr "Pay using your account 10082025_1030_sb % 100 Add" at bounding box center [598, 445] width 390 height 28
click at [779, 438] on span "Add" at bounding box center [776, 445] width 33 height 14
type input "100"
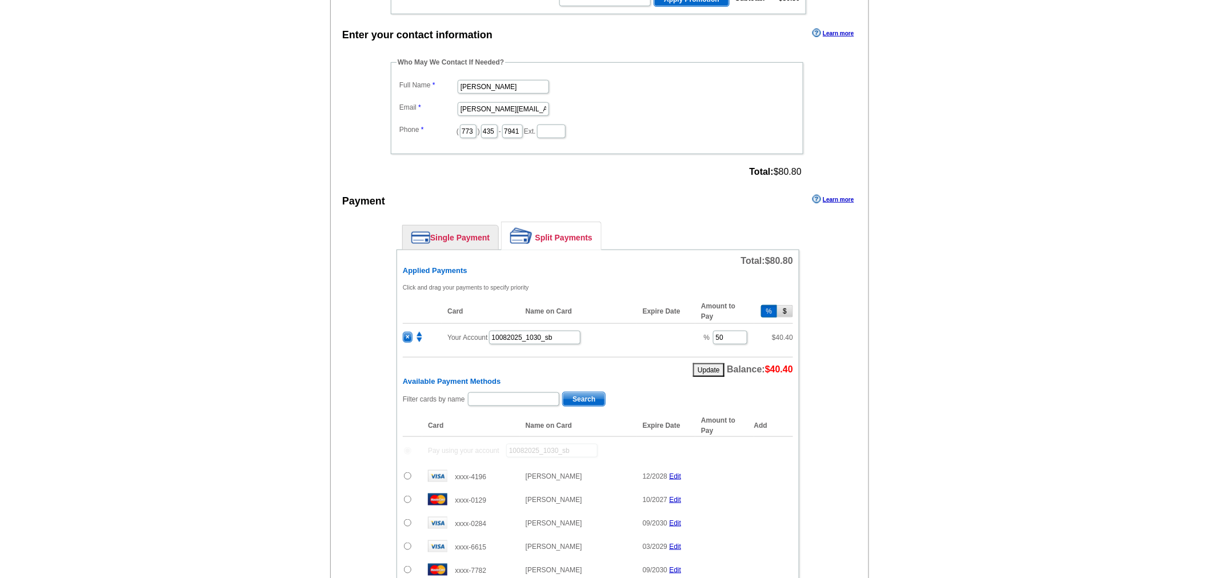
radio input "false"
click at [507, 392] on input "text" at bounding box center [513, 399] width 91 height 14
type input "O"
type input "Reilly"
click at [577, 395] on span "Search" at bounding box center [584, 399] width 42 height 14
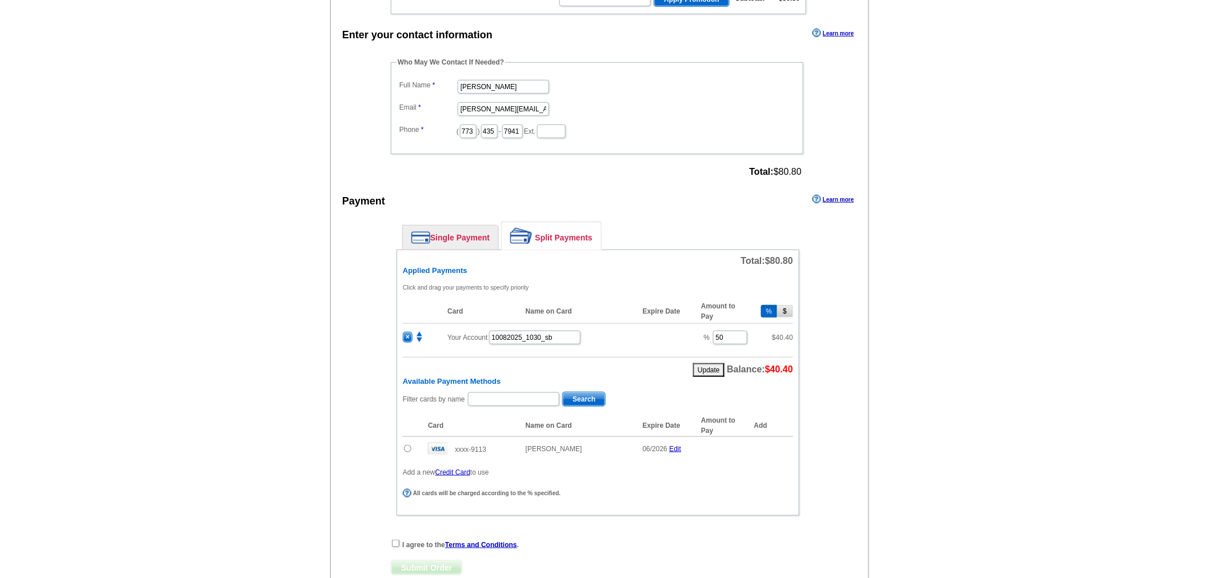
click at [410, 445] on input "radio" at bounding box center [407, 448] width 7 height 7
click at [785, 444] on span "Add" at bounding box center [776, 451] width 33 height 14
radio input "false"
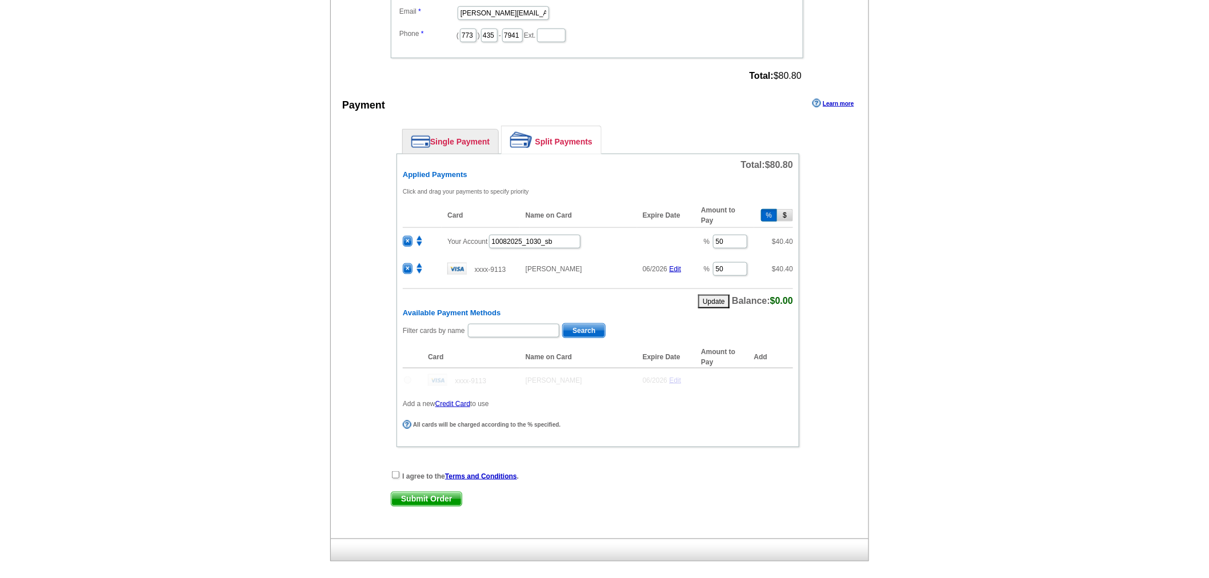
scroll to position [444, 0]
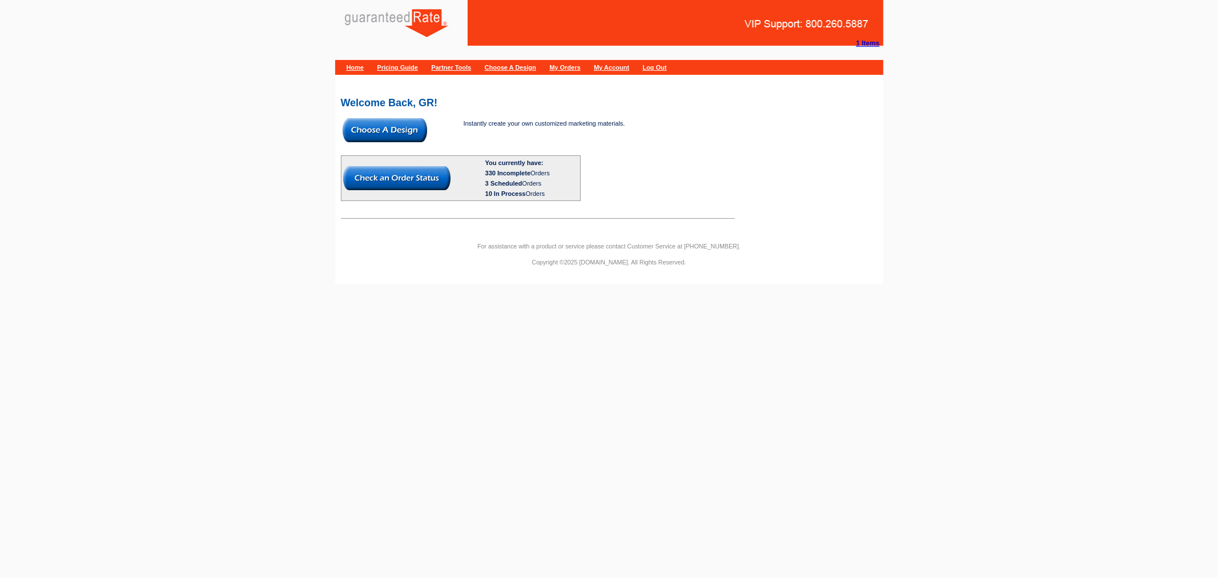
click at [580, 69] on link "My Orders" at bounding box center [565, 67] width 31 height 7
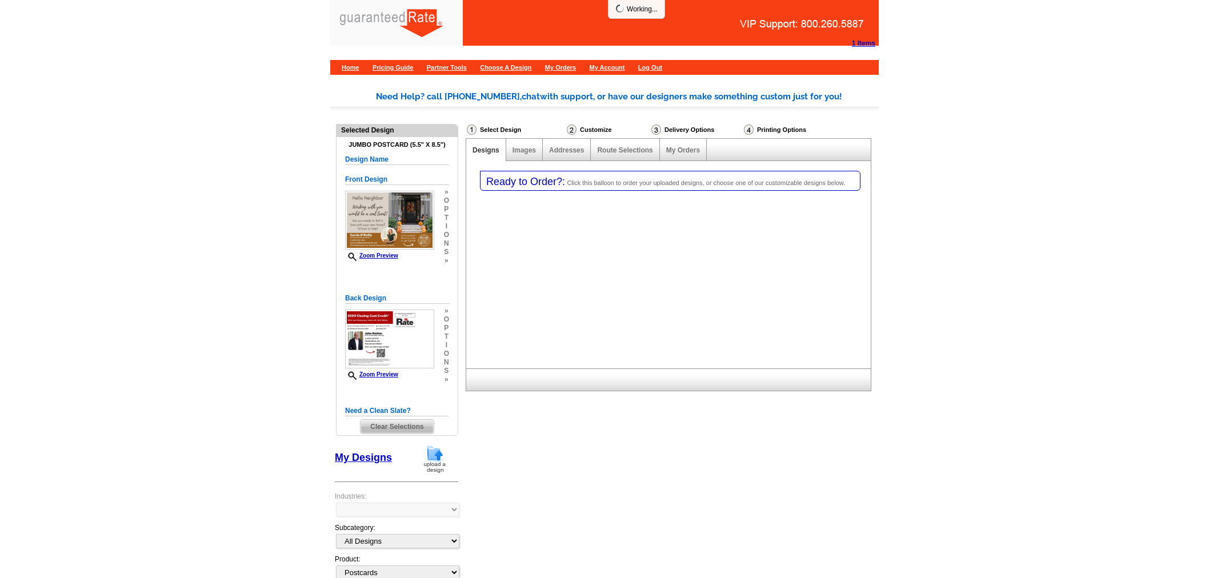
select select "1"
select select "2"
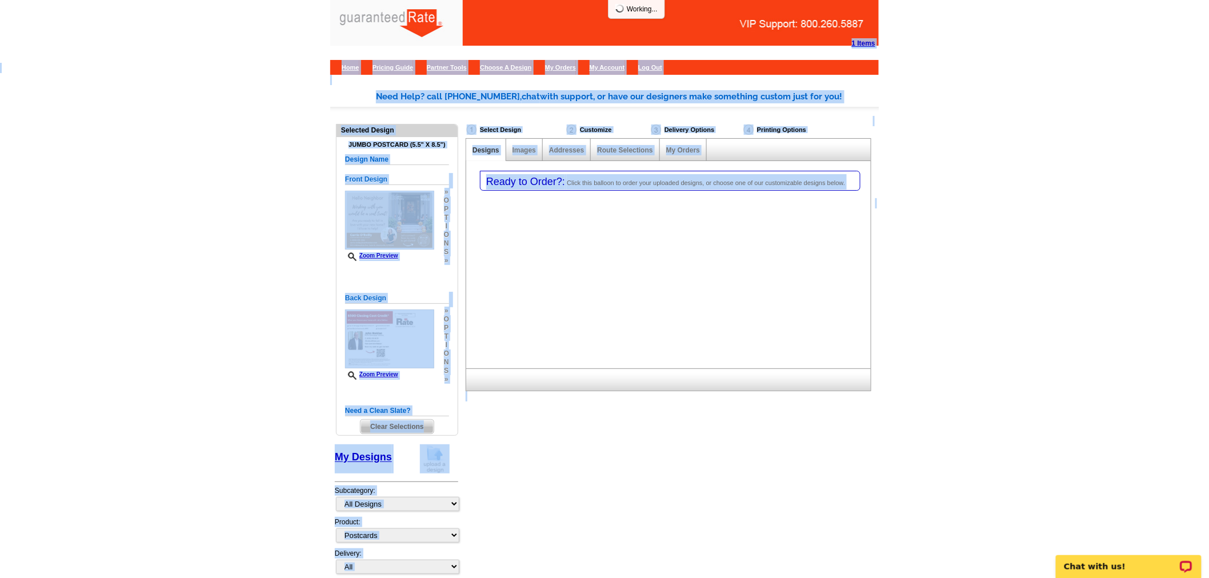
drag, startPoint x: 625, startPoint y: 7, endPoint x: 687, endPoint y: 9, distance: 61.7
click at [687, 9] on body "1 Items Home Pricing Guide Partner Tools Choose A Design My Orders My Account L…" at bounding box center [604, 356] width 1209 height 713
click at [1179, 264] on main "Need Help? call 800-260-5887, chat with support, or have our designers make som…" at bounding box center [604, 370] width 1209 height 594
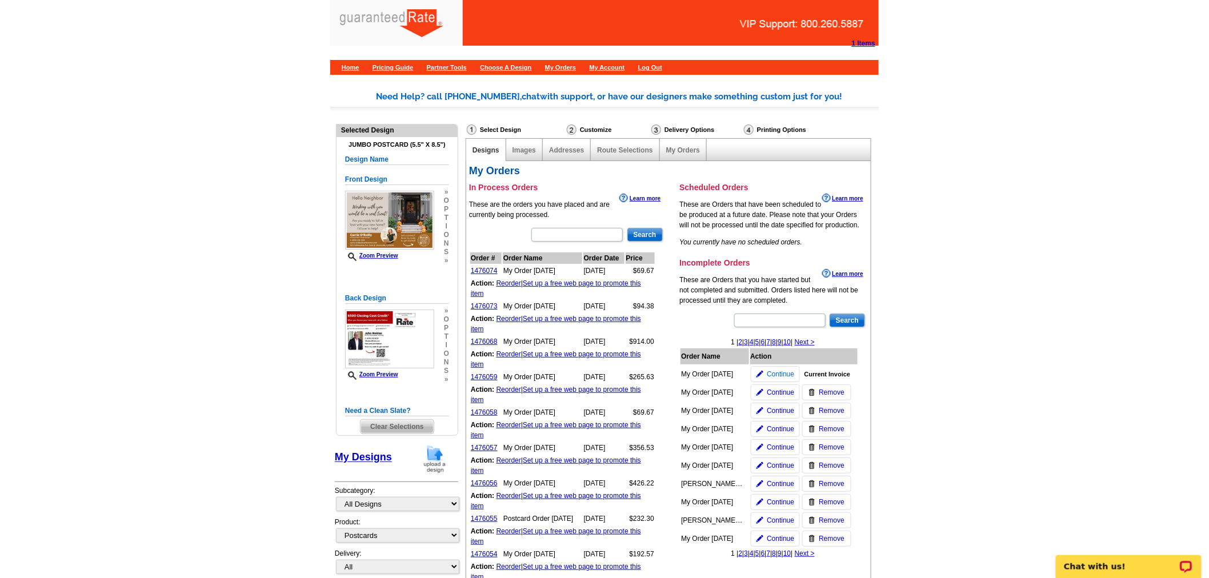
click at [777, 372] on span "Continue" at bounding box center [780, 374] width 27 height 10
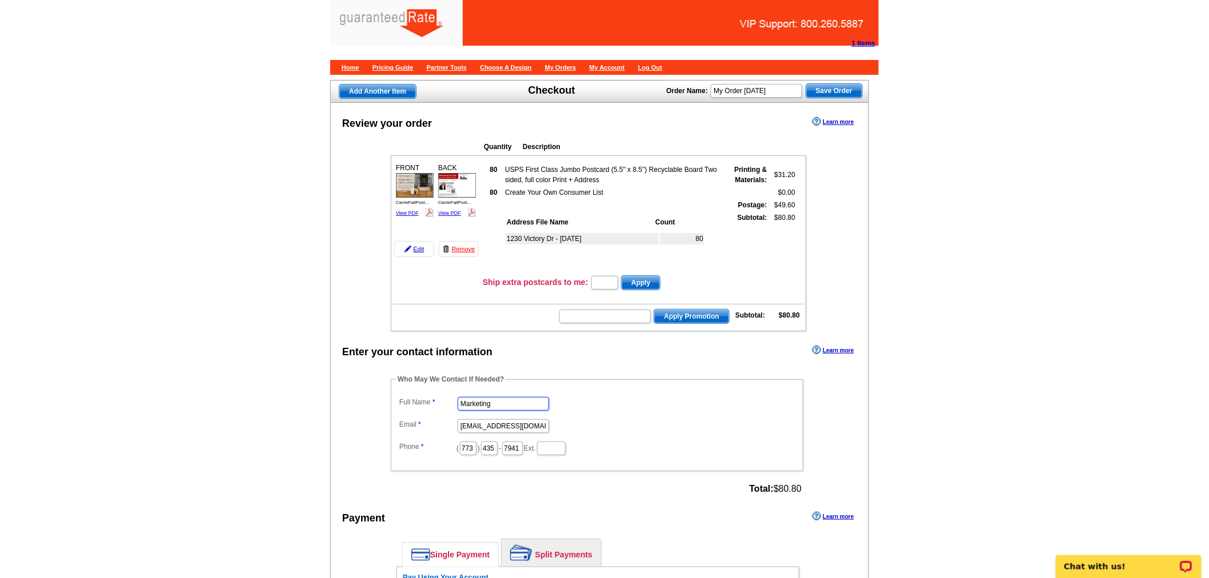
click at [539, 397] on input "Marketing" at bounding box center [503, 404] width 91 height 14
type input "Shelley Berner"
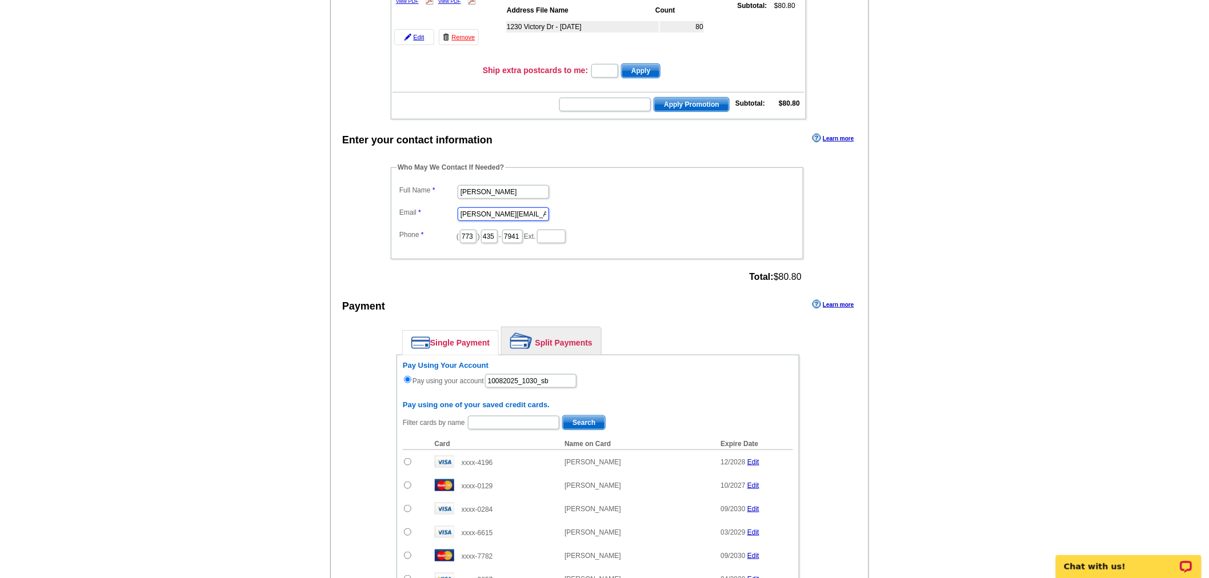
scroll to position [380, 0]
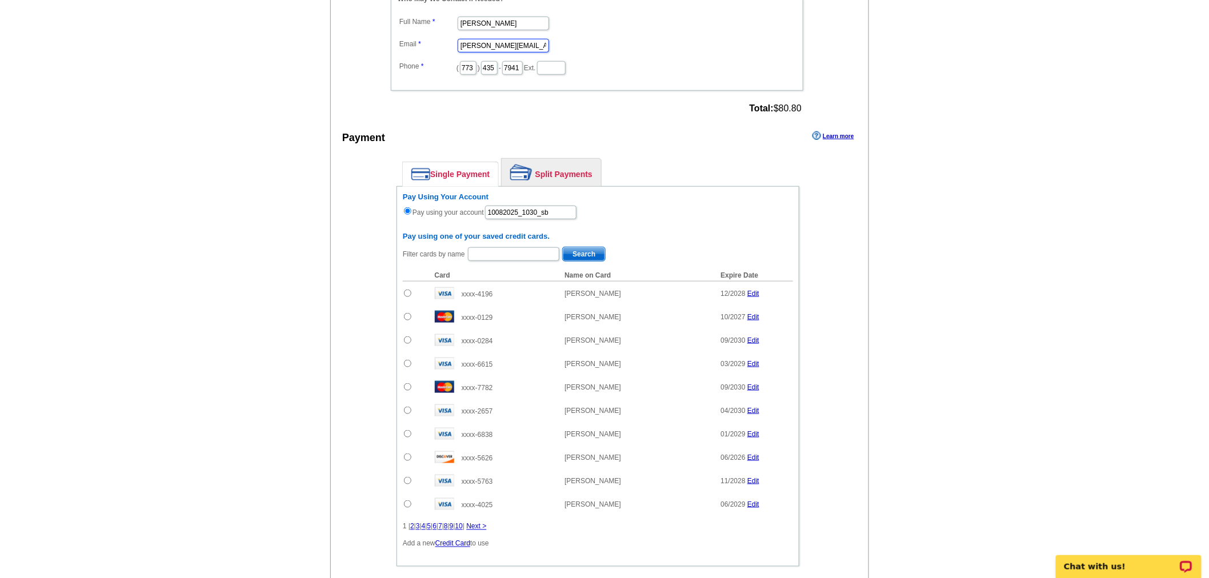
type input "[PERSON_NAME][EMAIL_ADDRESS][PERSON_NAME][DOMAIN_NAME]"
click at [578, 159] on link "Split Payments" at bounding box center [551, 172] width 99 height 27
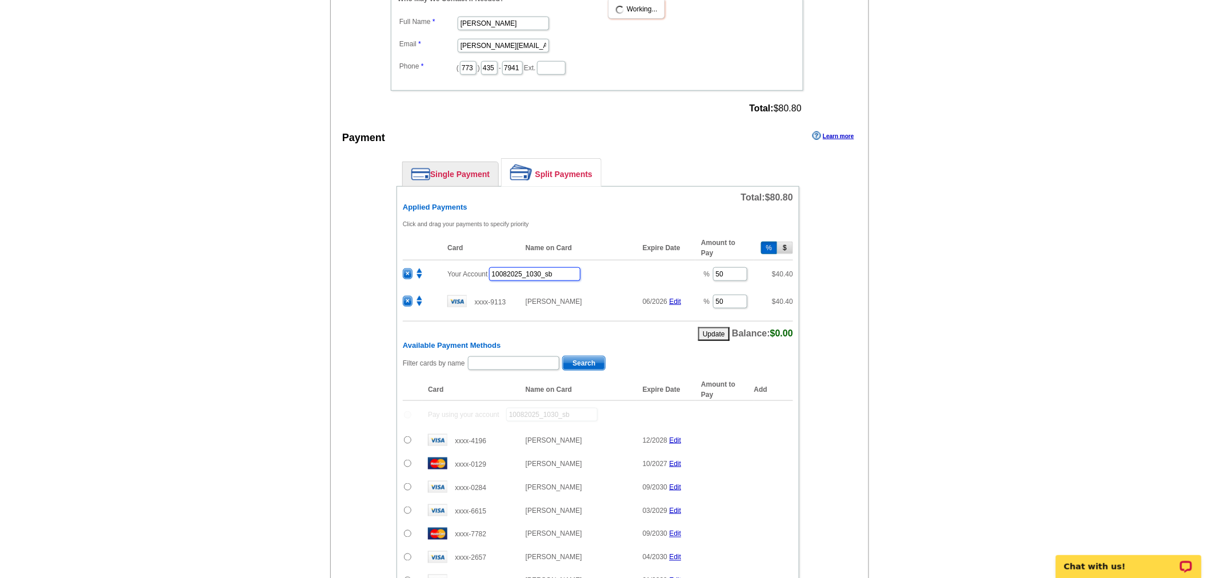
click at [511, 267] on input "10082025_1030_sb" at bounding box center [534, 274] width 91 height 14
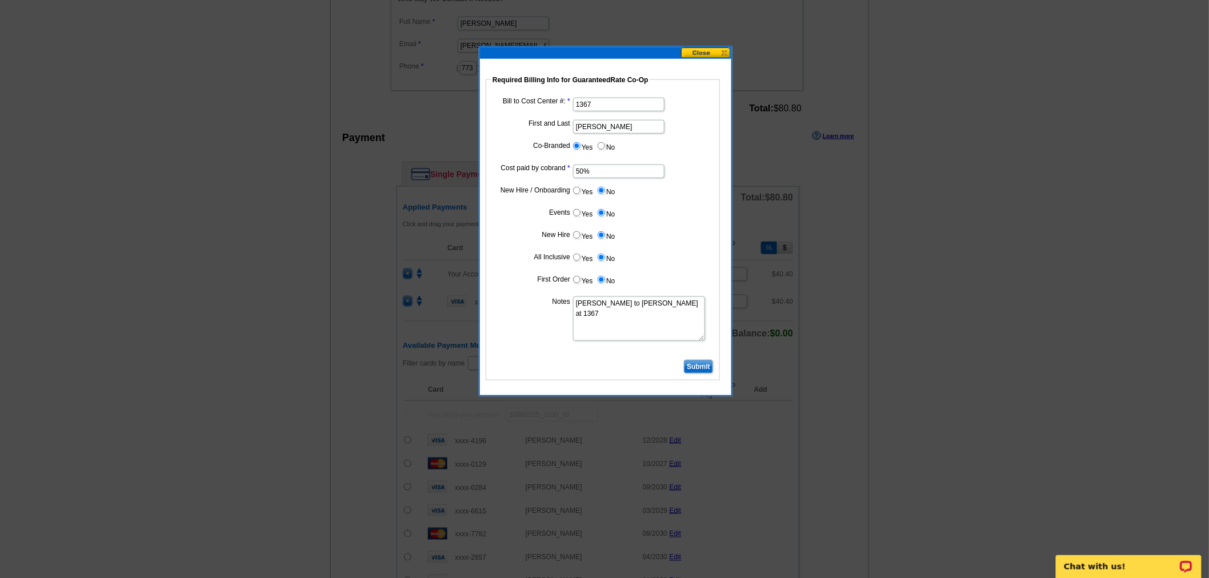
type input "10092025_1030_sb"
click at [706, 360] on input "Submit" at bounding box center [698, 367] width 29 height 14
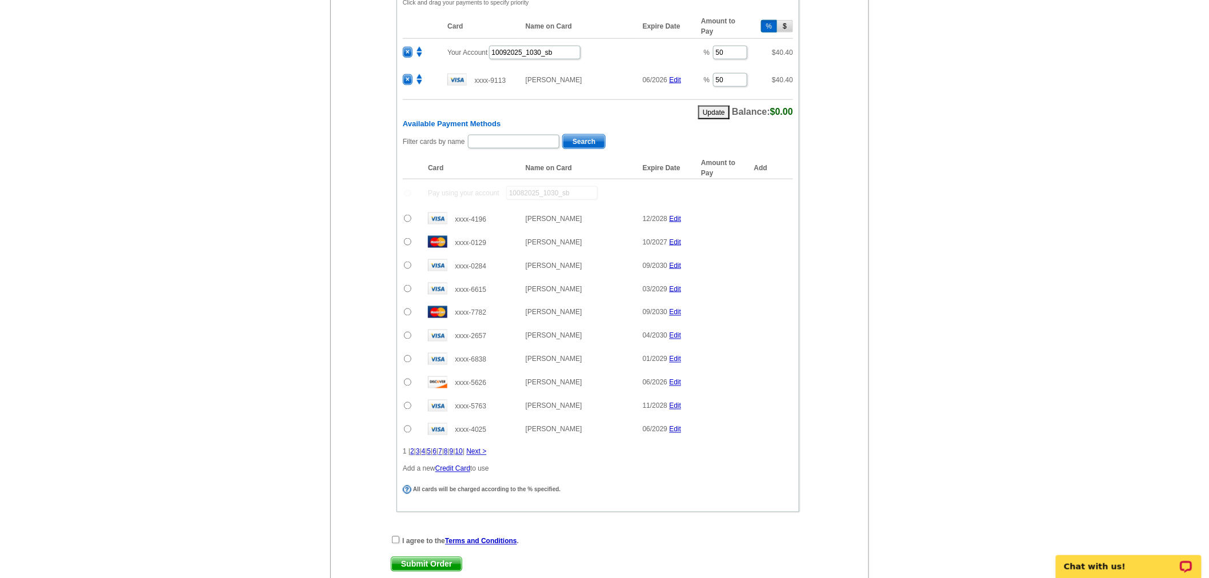
scroll to position [635, 0]
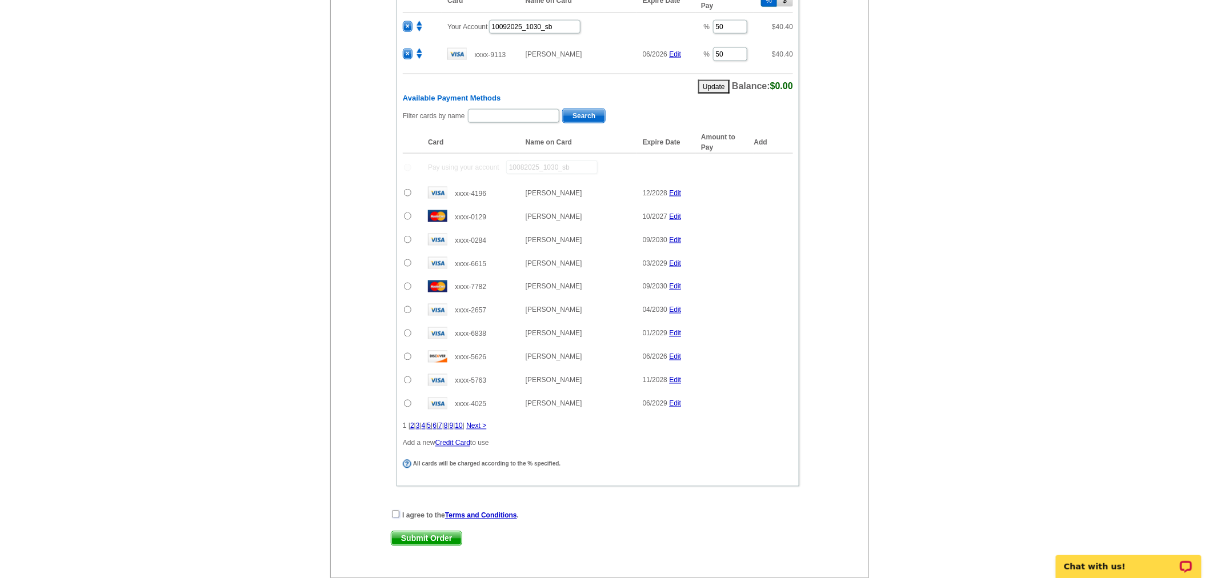
click at [392, 511] on input "checkbox" at bounding box center [395, 514] width 7 height 7
checkbox input "true"
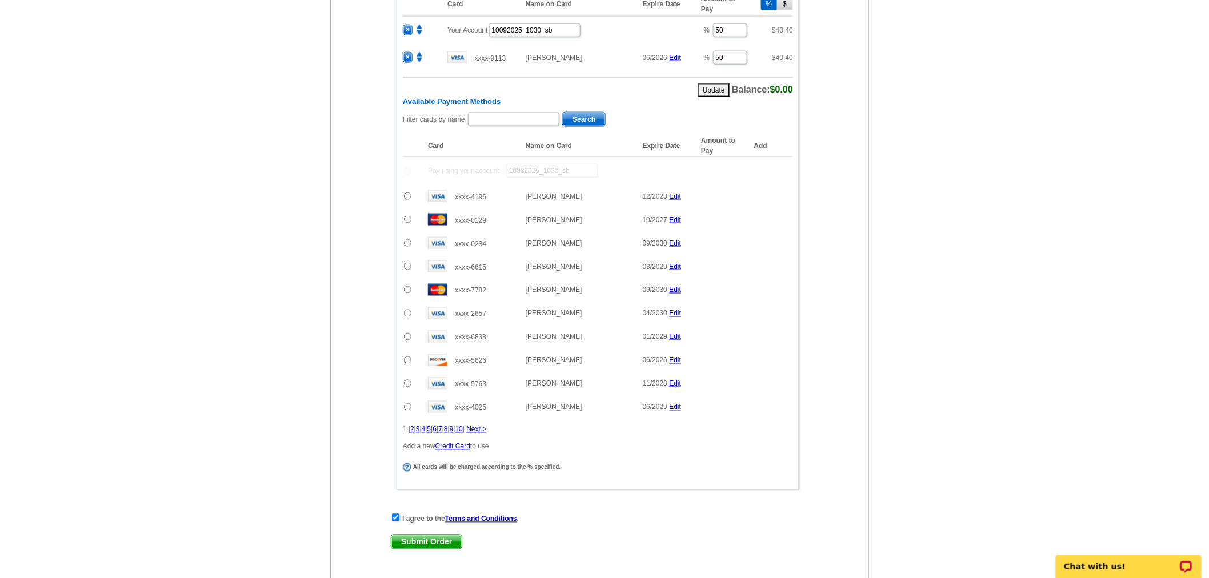
scroll to position [715, 0]
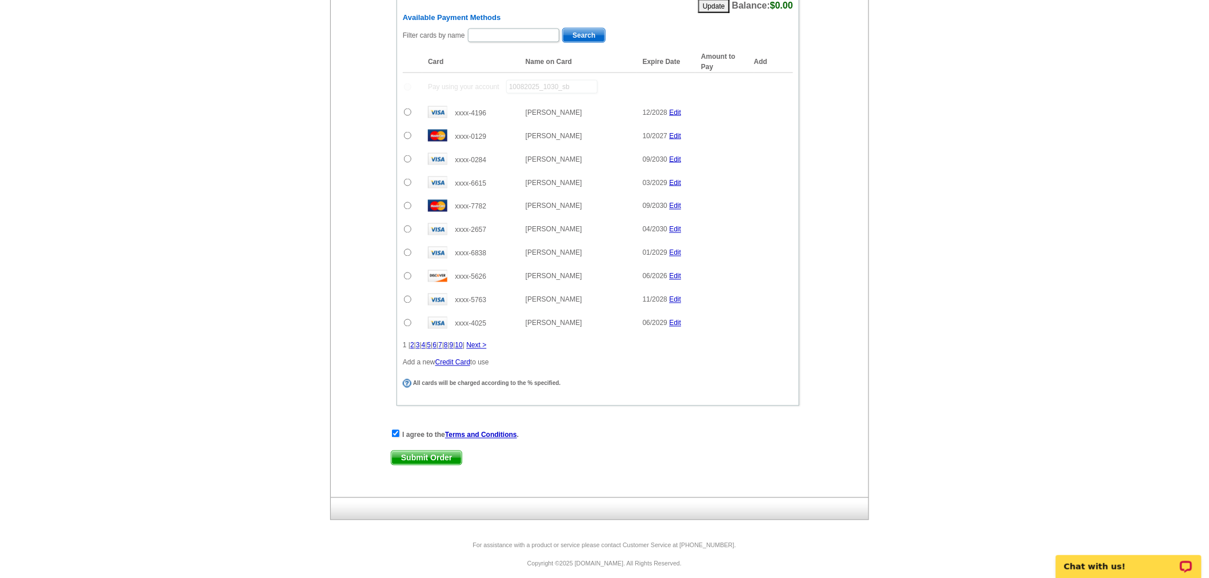
click at [449, 451] on span "Submit Order" at bounding box center [426, 458] width 70 height 14
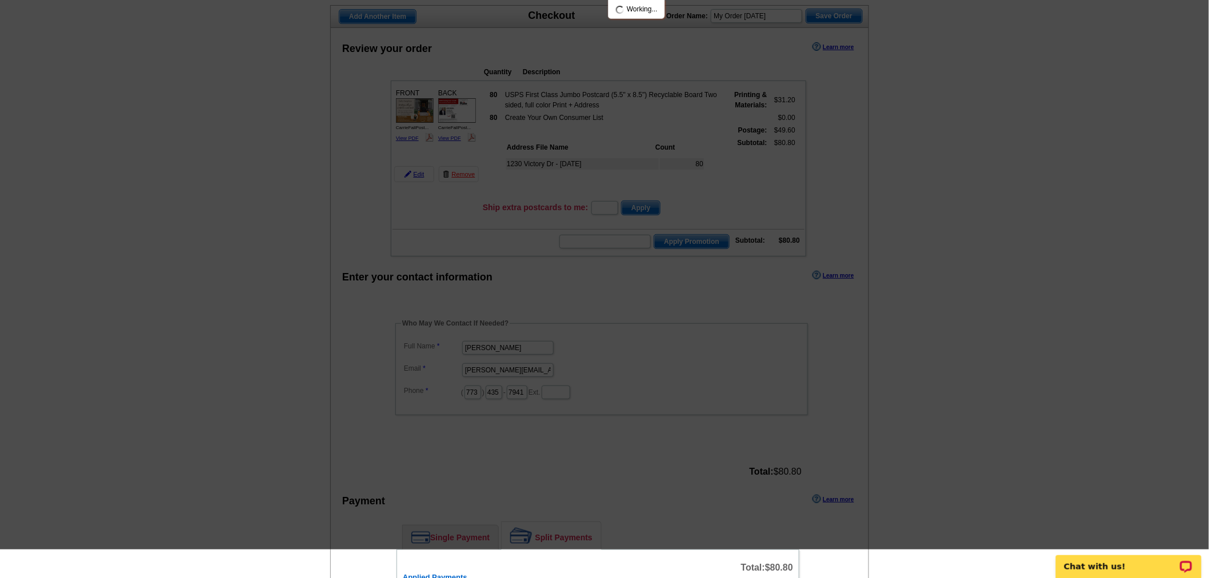
scroll to position [0, 0]
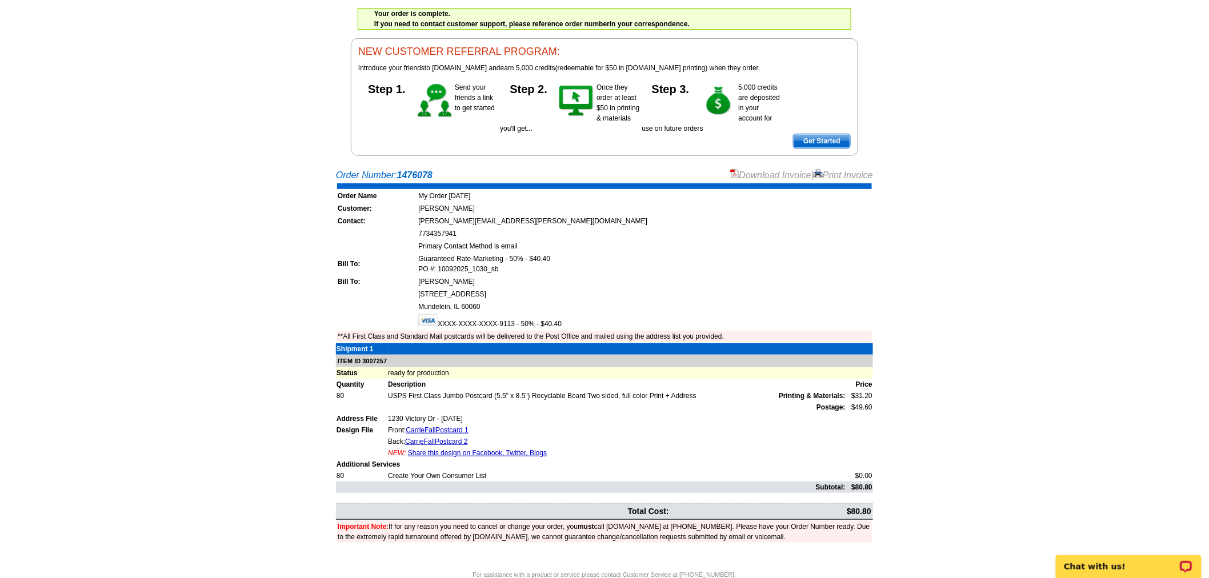
scroll to position [106, 0]
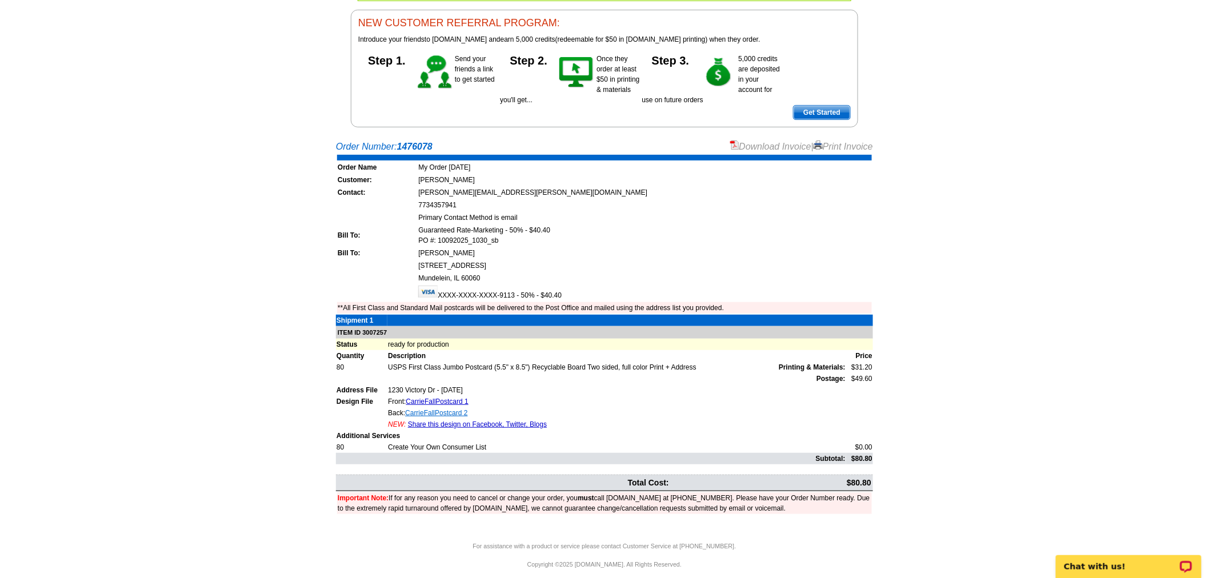
click at [460, 409] on link "CarrieFallPostcard 2" at bounding box center [436, 413] width 62 height 8
click at [779, 142] on link "Download Invoice" at bounding box center [770, 147] width 81 height 10
